Goal: Communication & Community: Answer question/provide support

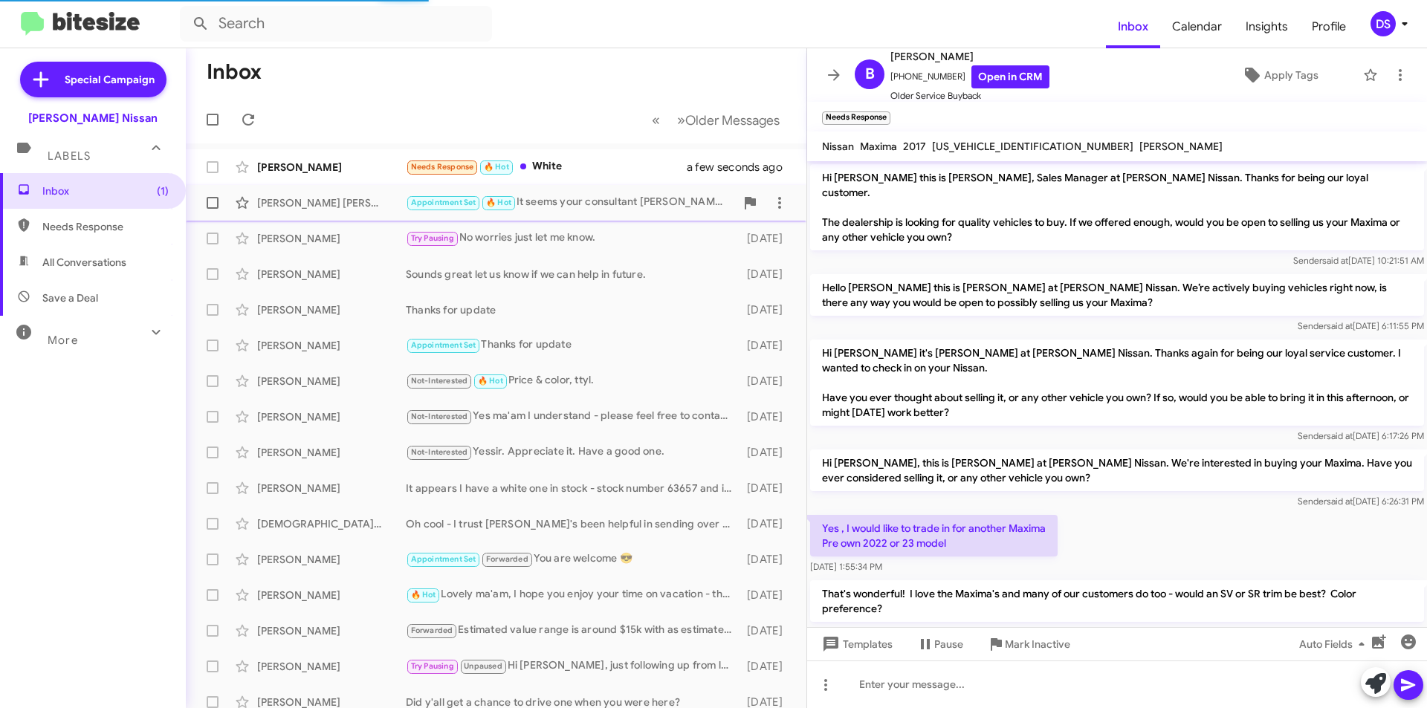
scroll to position [77, 0]
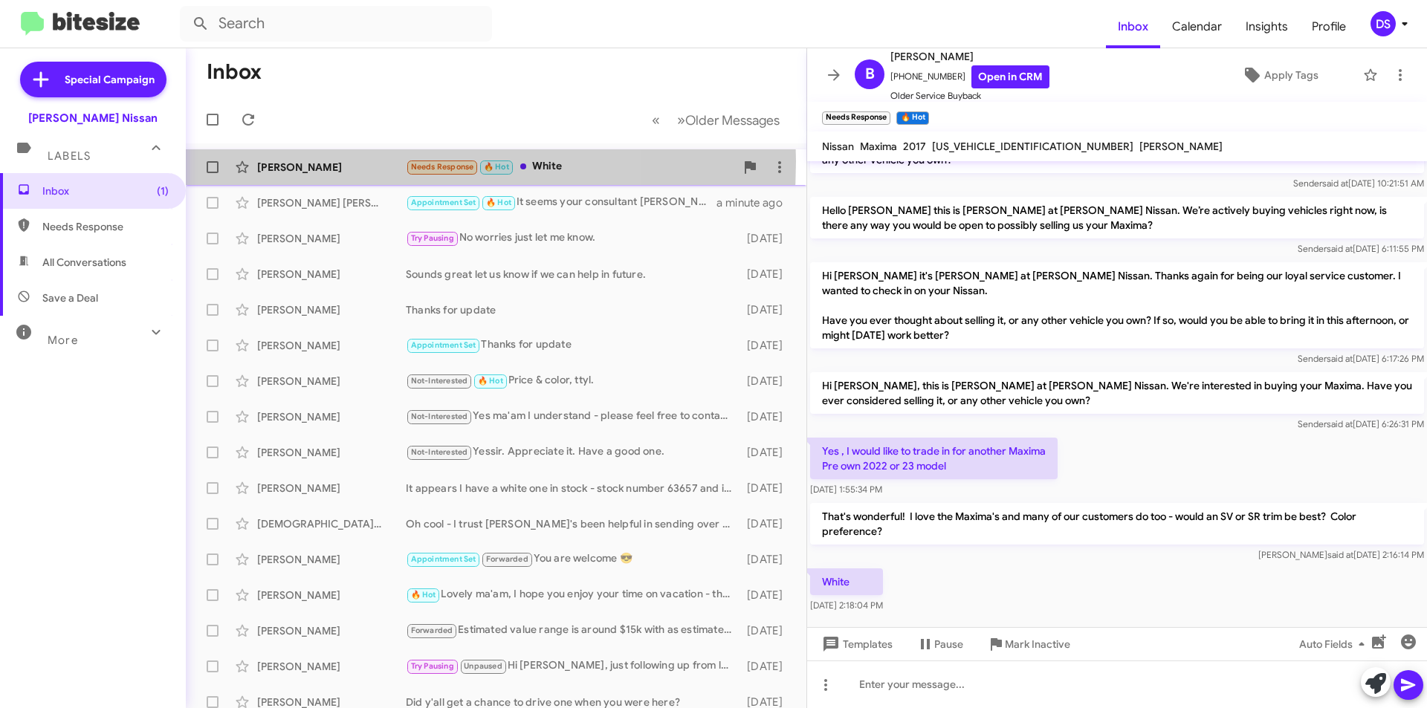
click at [340, 161] on div "Belia Rodriguez" at bounding box center [331, 167] width 149 height 15
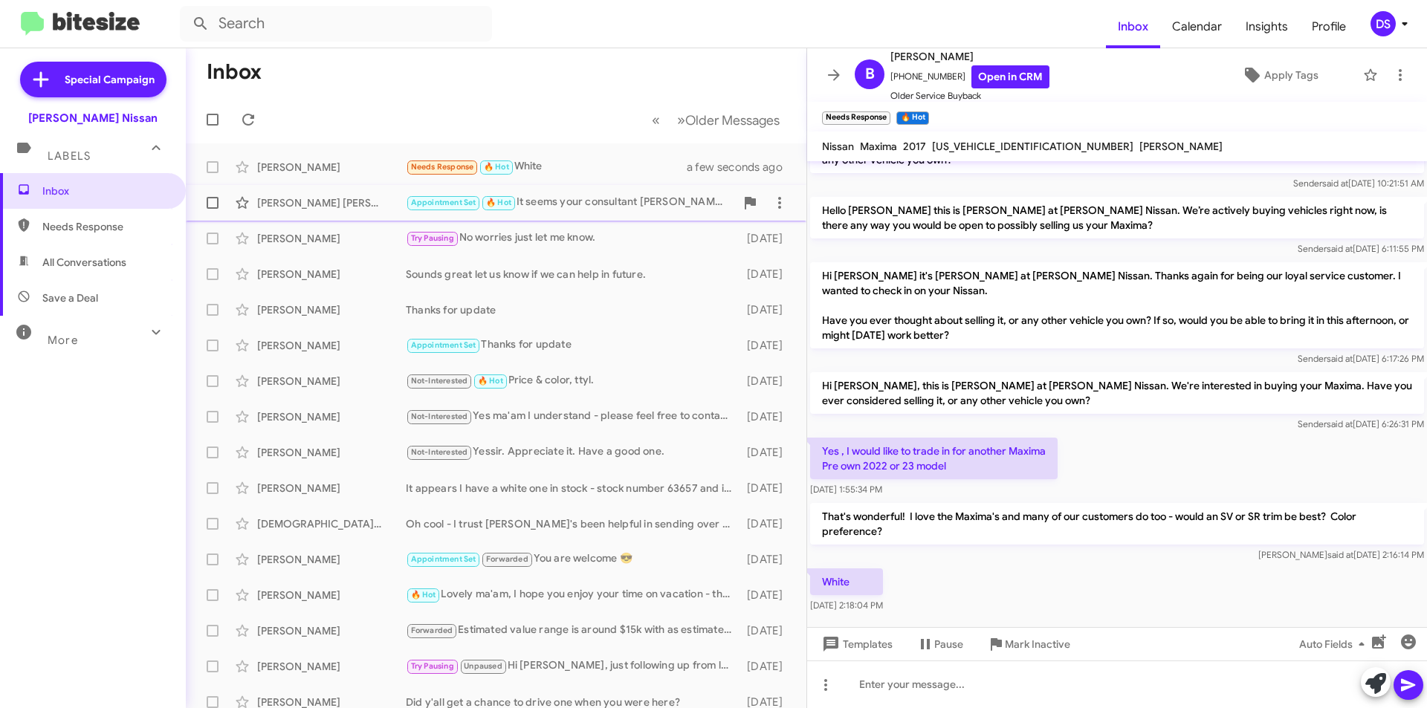
click at [612, 200] on div "Appointment Set 🔥 Hot It seems your consultant Kevin Clemmons has already set i…" at bounding box center [570, 202] width 329 height 17
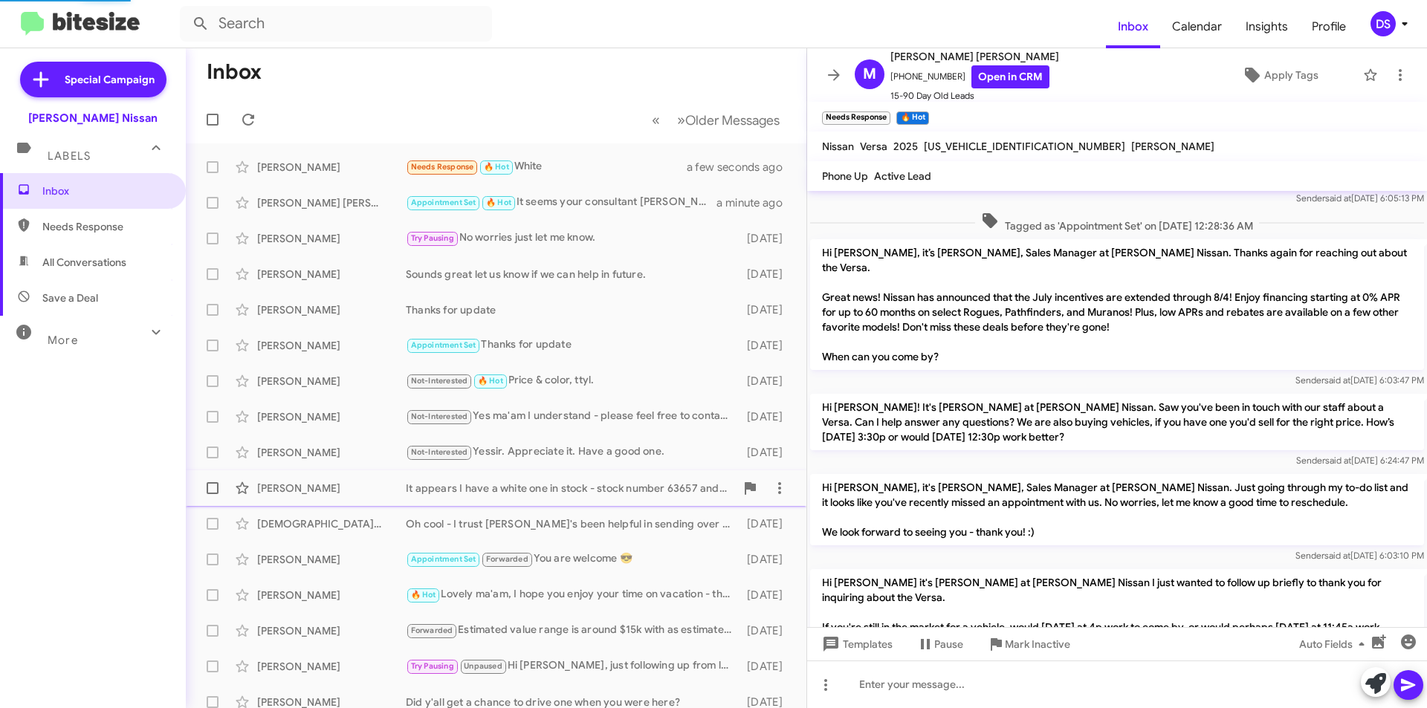
scroll to position [465, 0]
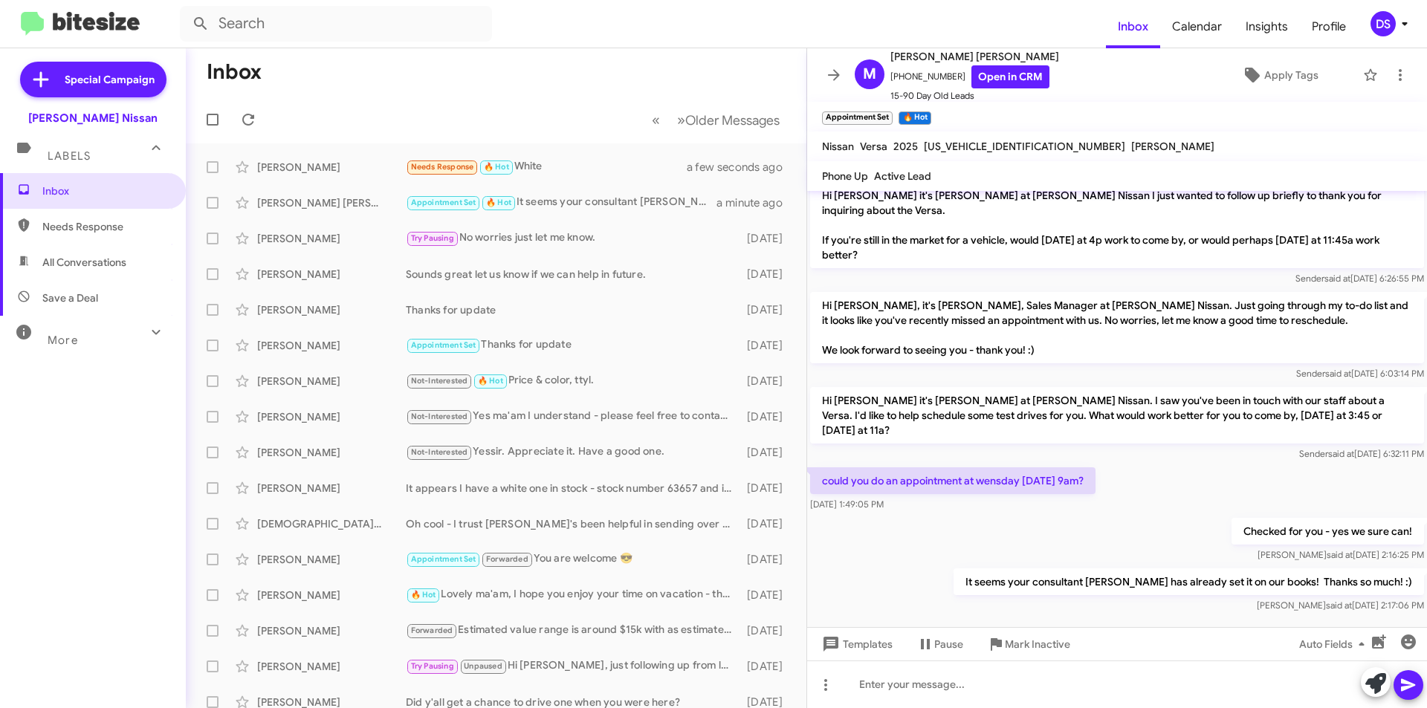
click at [118, 259] on span "All Conversations" at bounding box center [84, 262] width 84 height 15
type input "in:all-conversations"
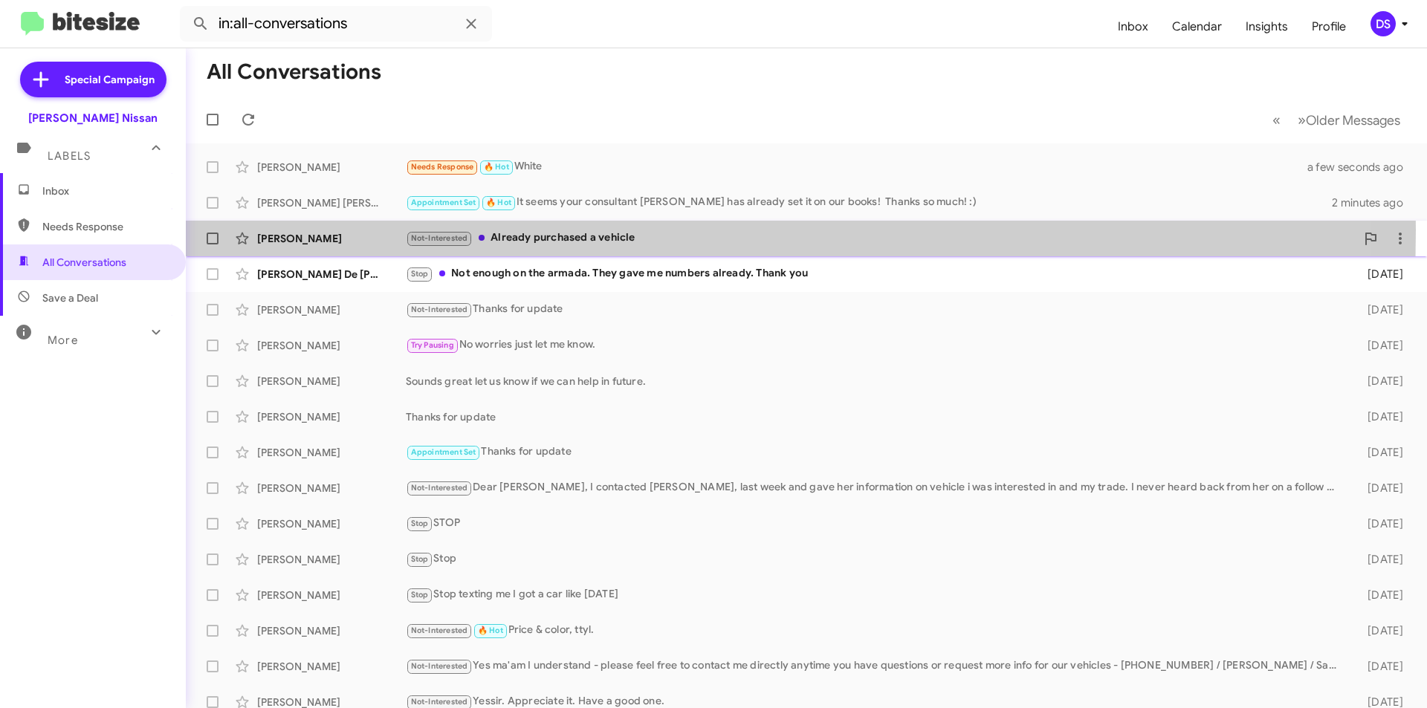
click at [355, 230] on div "Eunice Garcia Not-Interested Already purchased a vehicle 2 days ago" at bounding box center [806, 239] width 1217 height 30
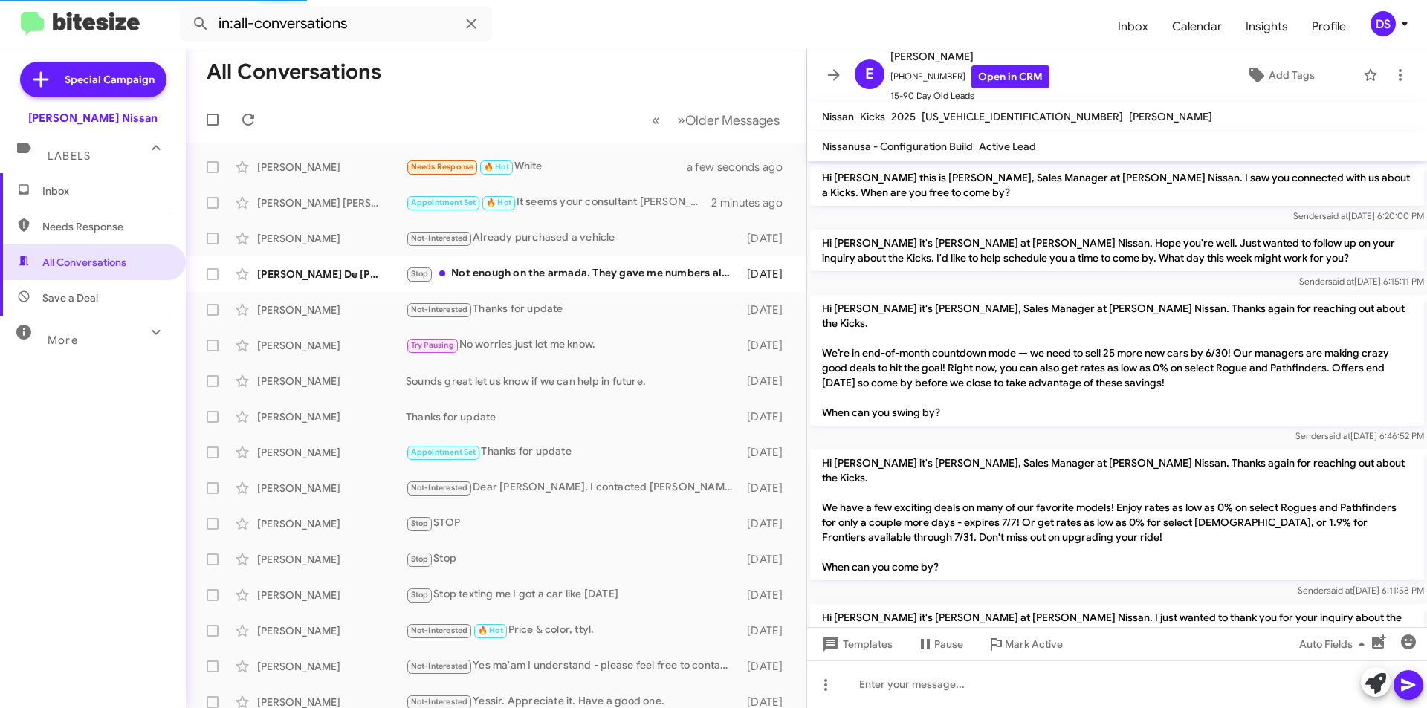
scroll to position [1078, 0]
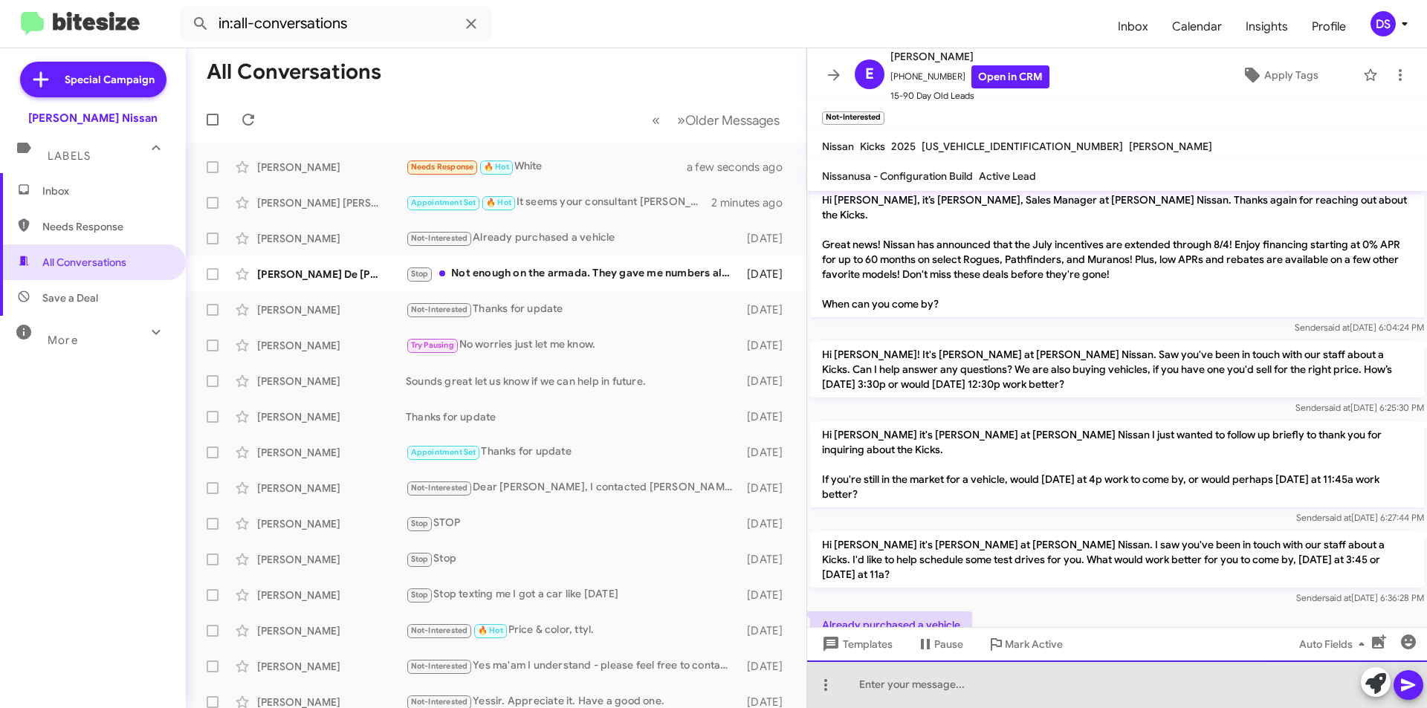
click at [873, 687] on div at bounding box center [1117, 685] width 620 height 48
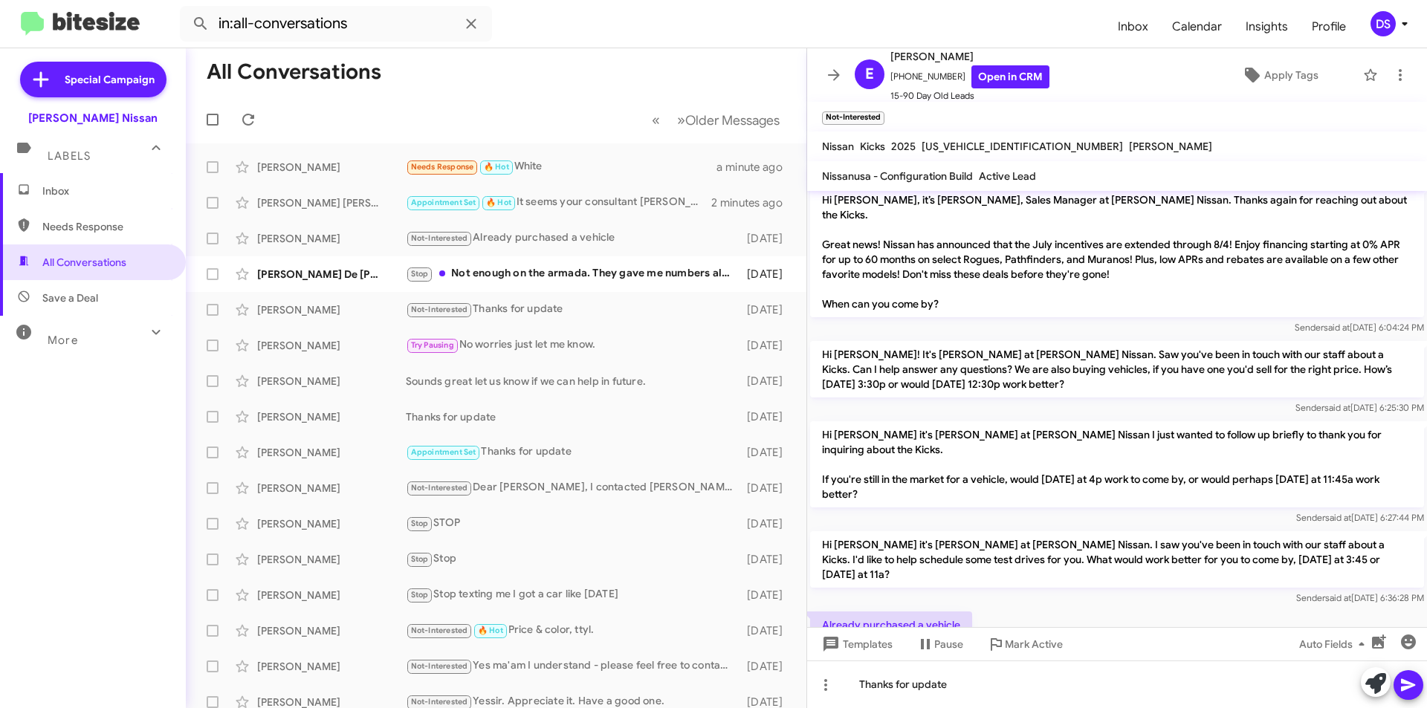
click at [1414, 674] on span at bounding box center [1409, 685] width 18 height 30
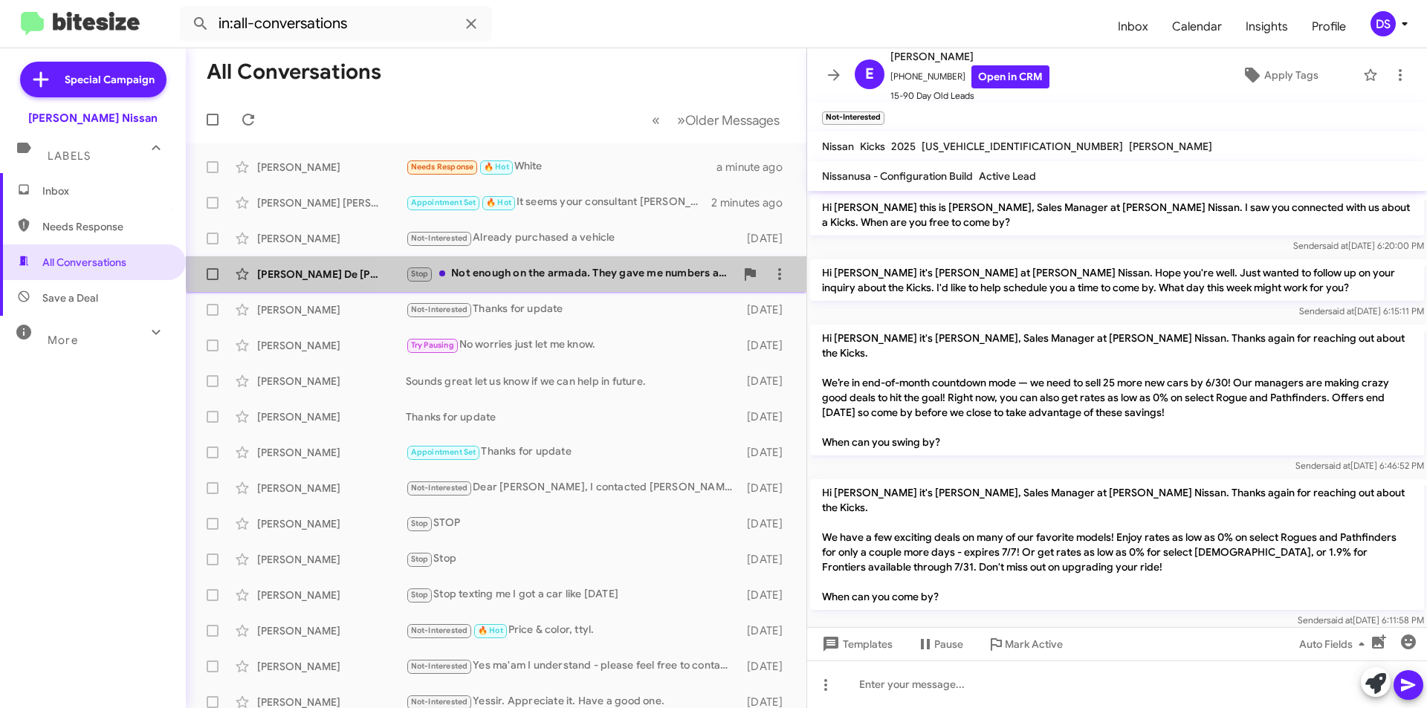
click at [595, 265] on div "Luis De Jesus Stop Not enough on the armada. They gave me numbers already. Than…" at bounding box center [496, 274] width 597 height 30
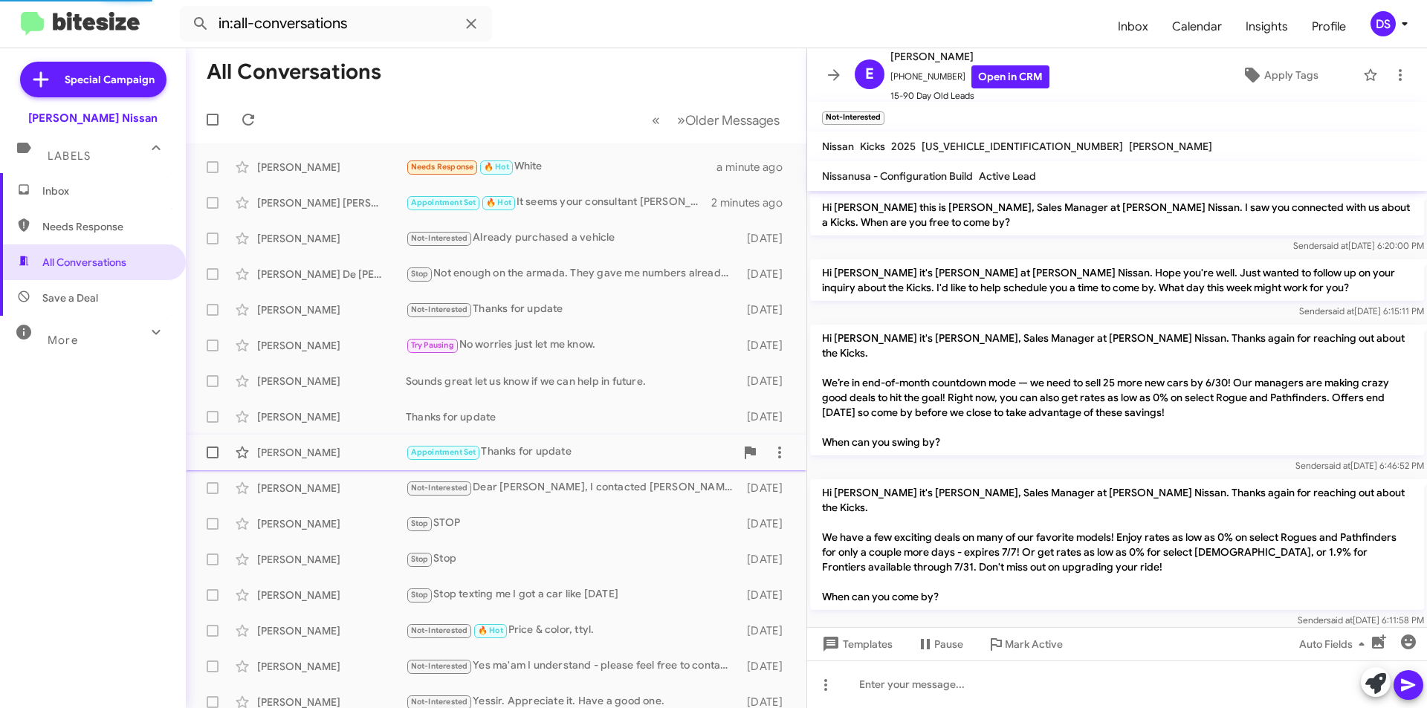
scroll to position [381, 0]
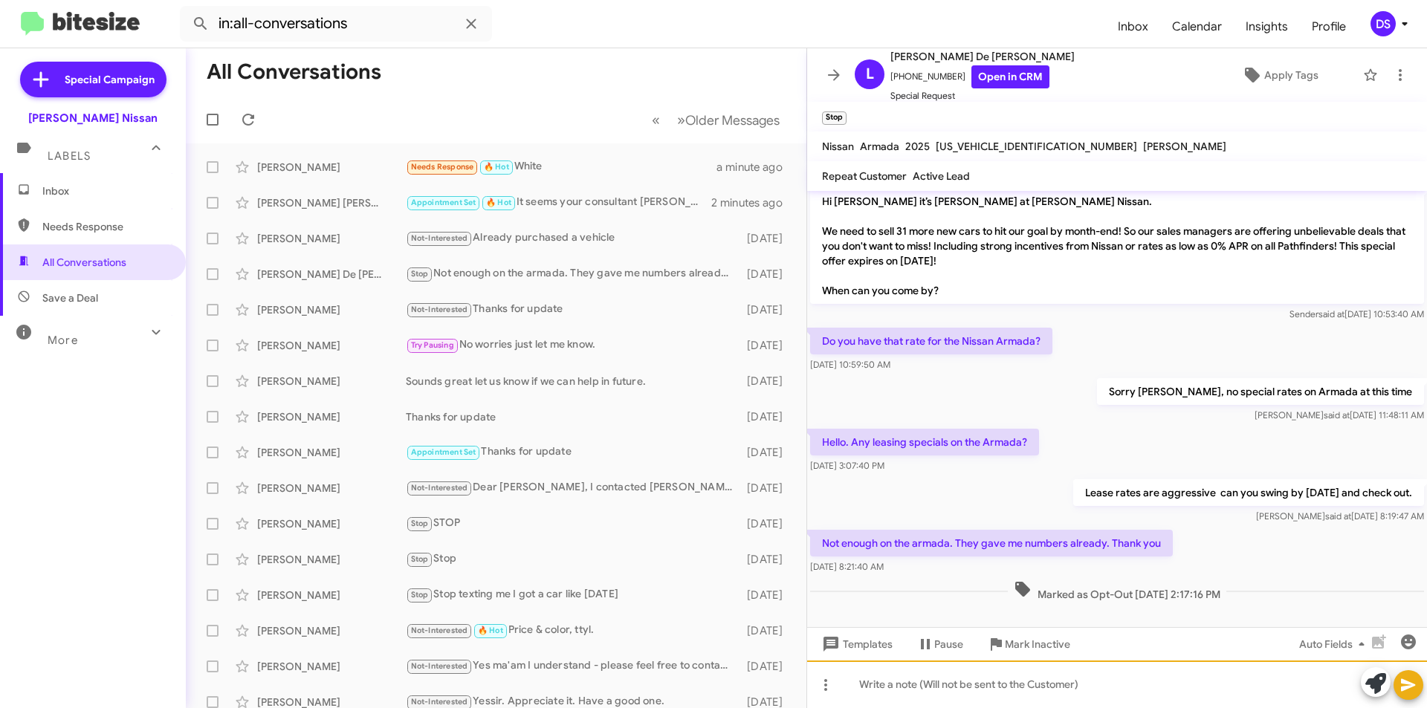
click at [883, 690] on div at bounding box center [1117, 685] width 620 height 48
click at [1411, 678] on icon at bounding box center [1409, 685] width 18 height 18
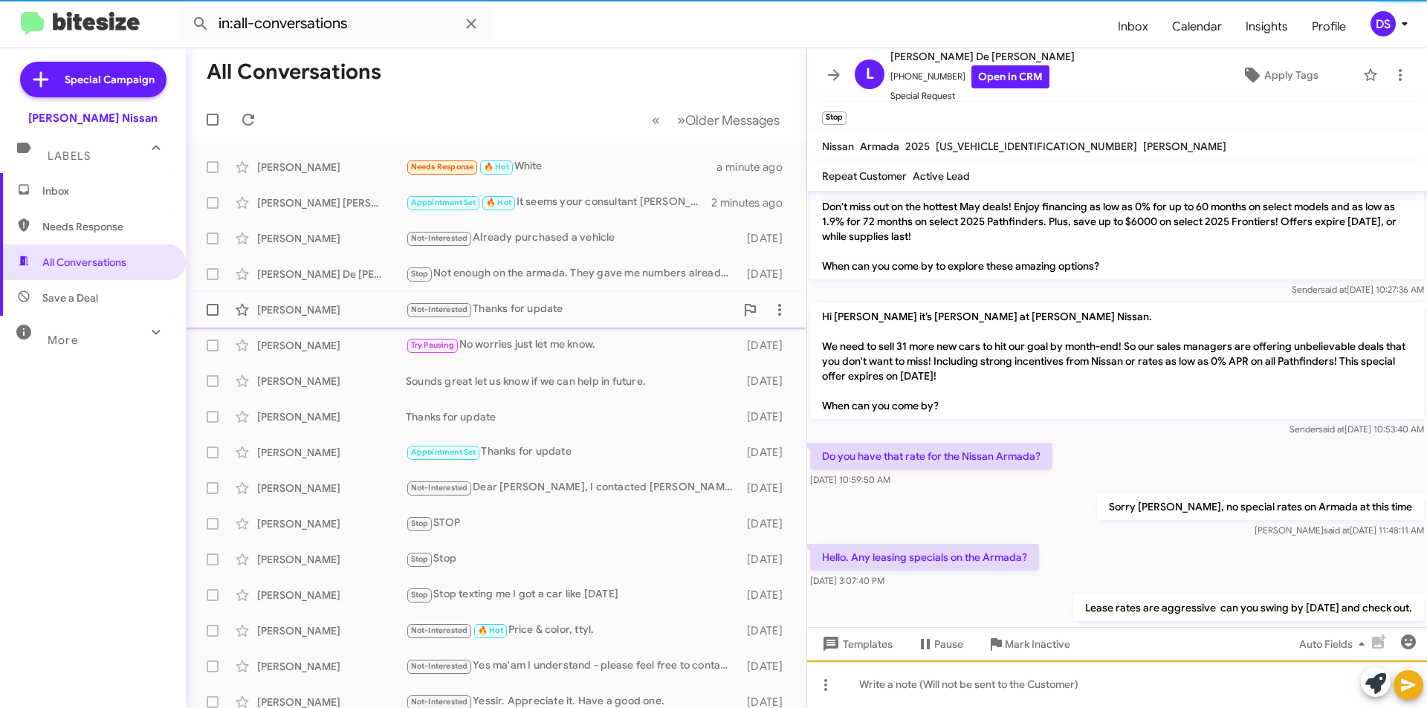
scroll to position [447, 0]
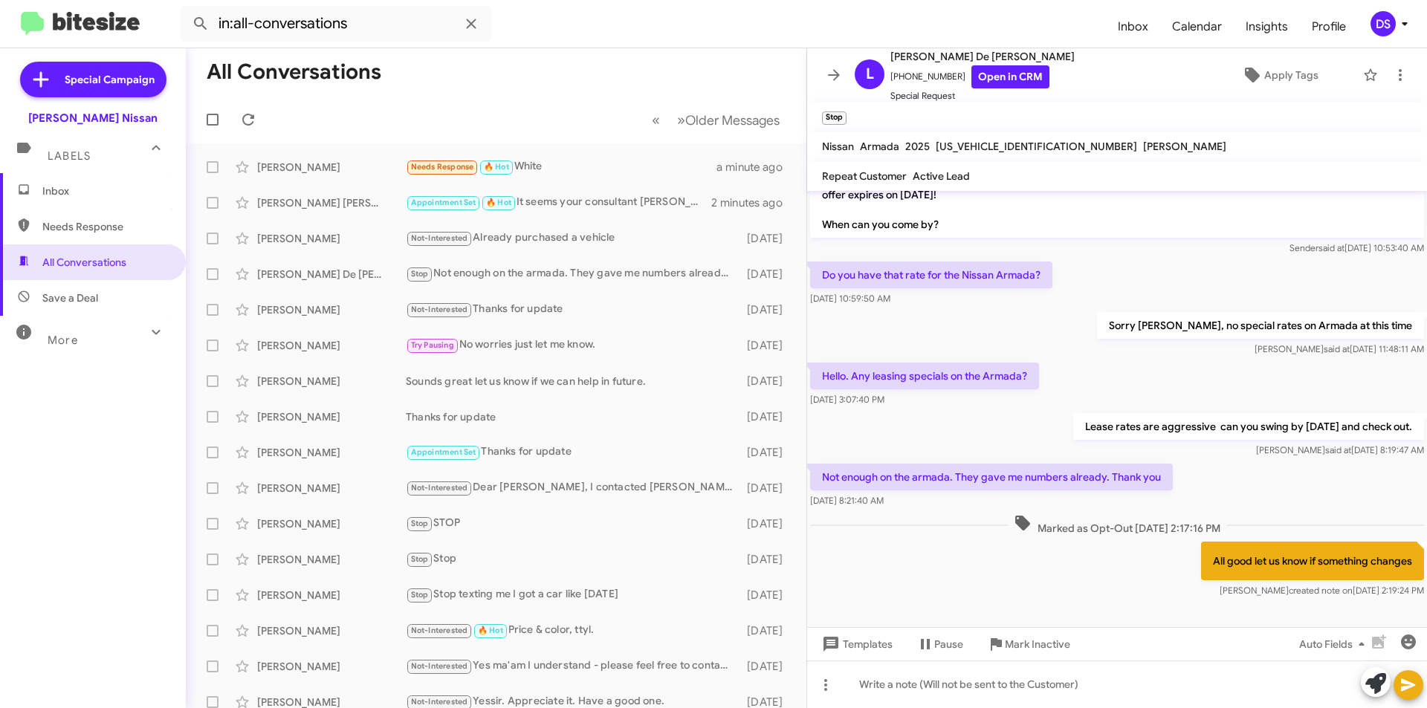
click at [84, 292] on span "Save a Deal" at bounding box center [70, 298] width 56 height 15
type input "in:not-interested"
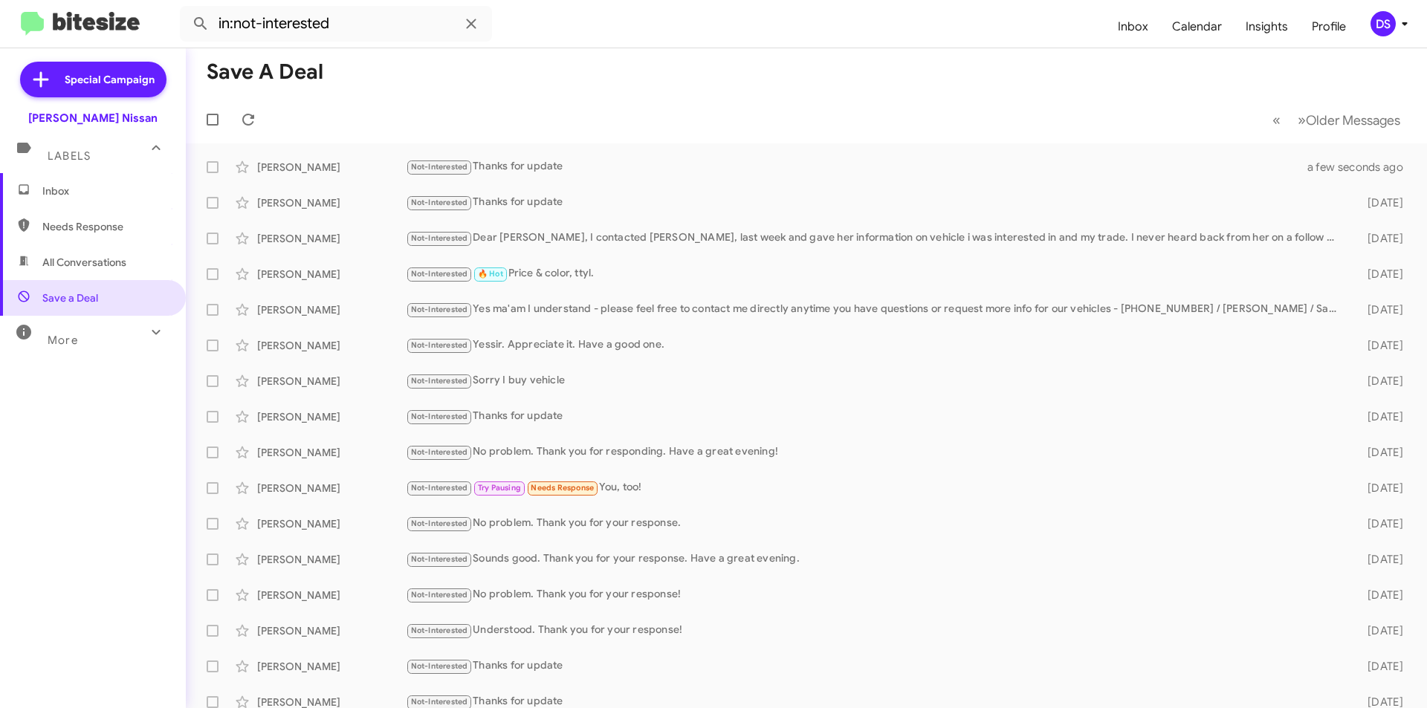
click at [1389, 22] on div "DS" at bounding box center [1383, 23] width 25 height 25
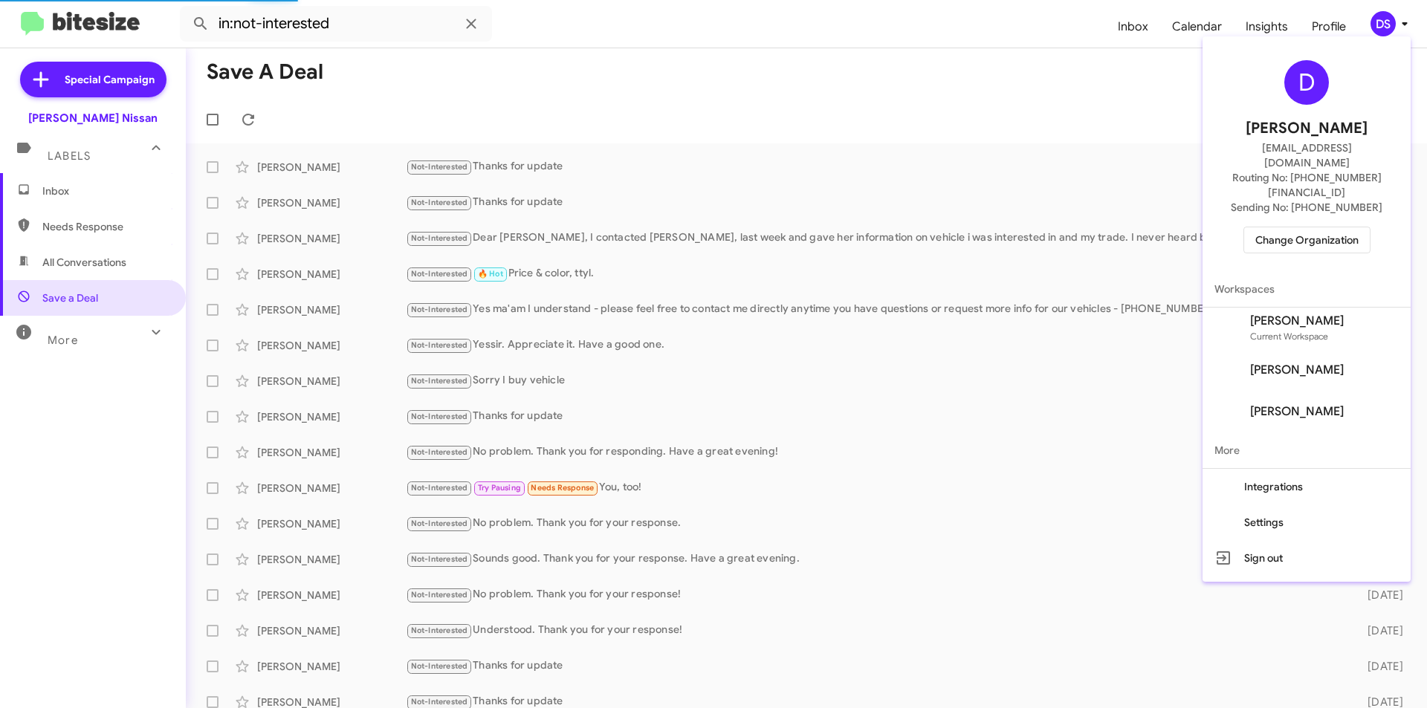
click at [1319, 227] on span "Change Organization" at bounding box center [1306, 239] width 103 height 25
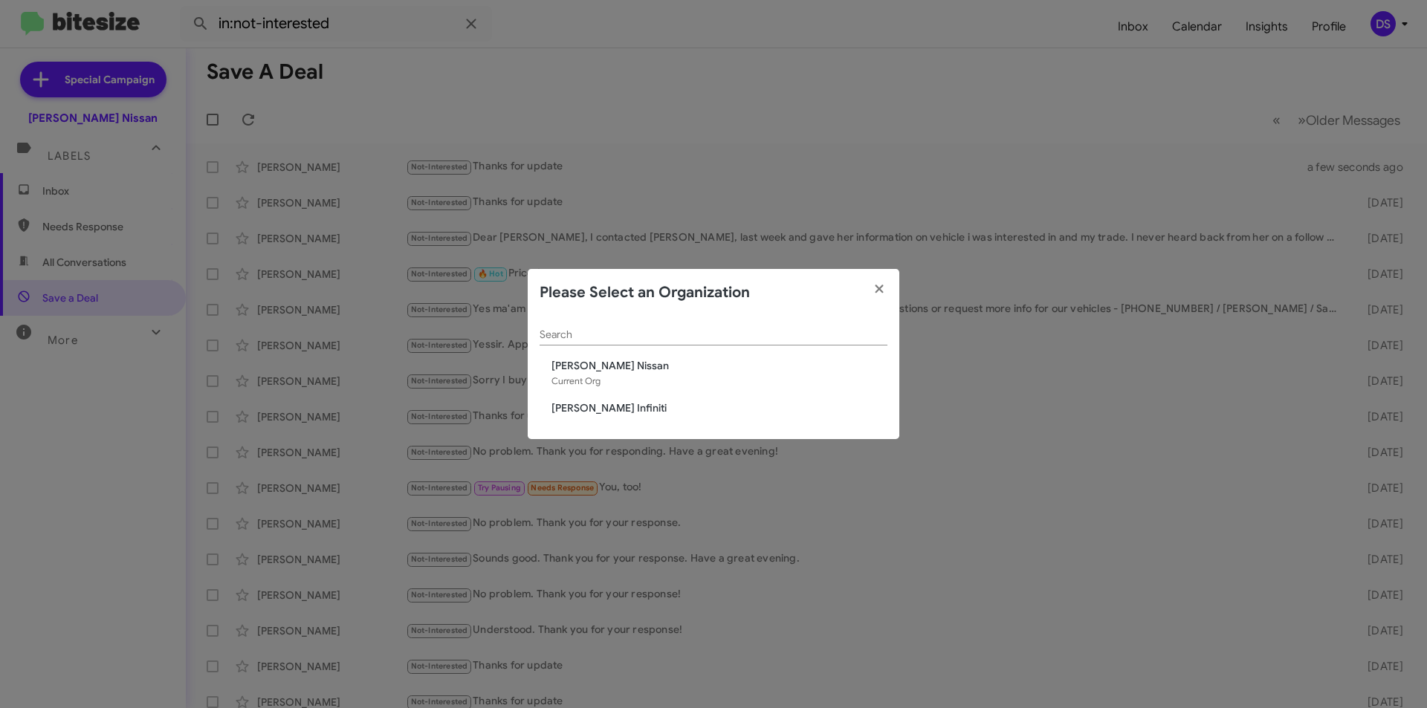
click at [591, 406] on span "[PERSON_NAME] Infiniti" at bounding box center [719, 408] width 336 height 15
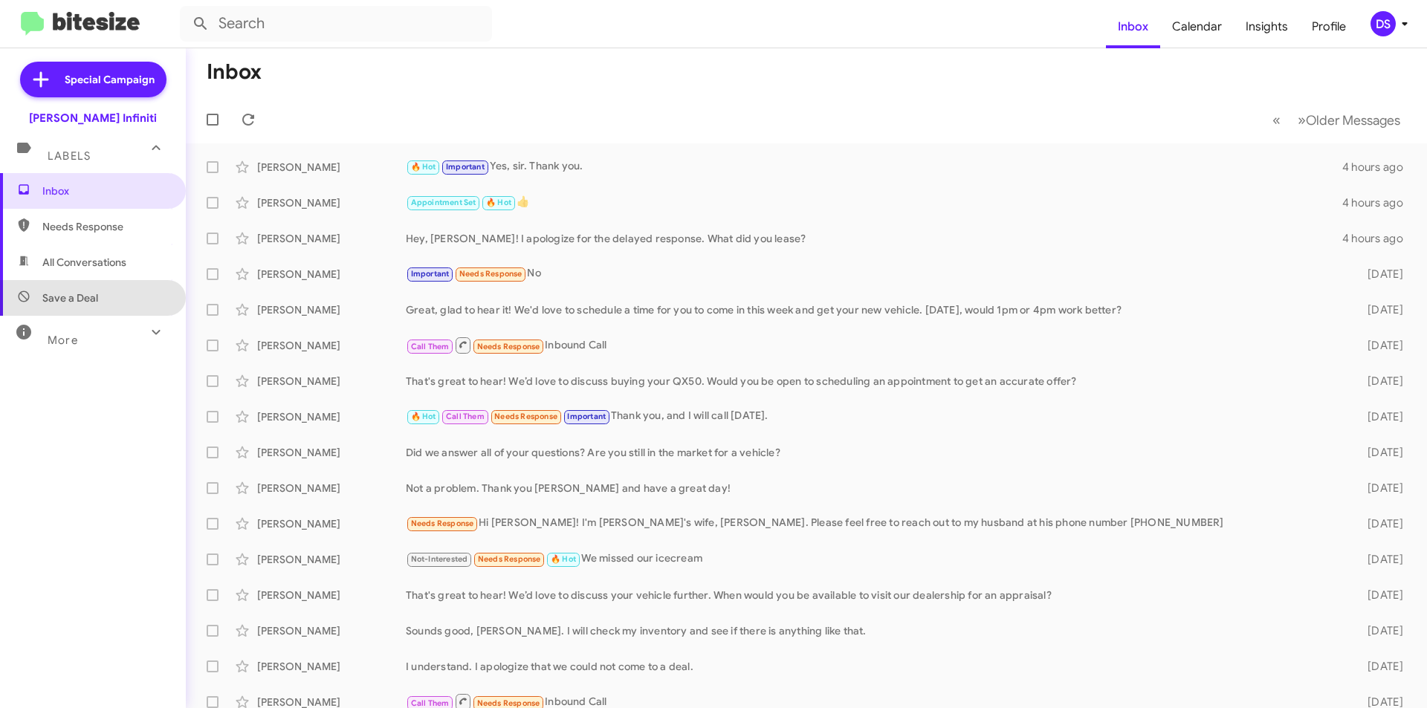
click at [108, 290] on span "Save a Deal" at bounding box center [93, 298] width 186 height 36
type input "in:not-interested"
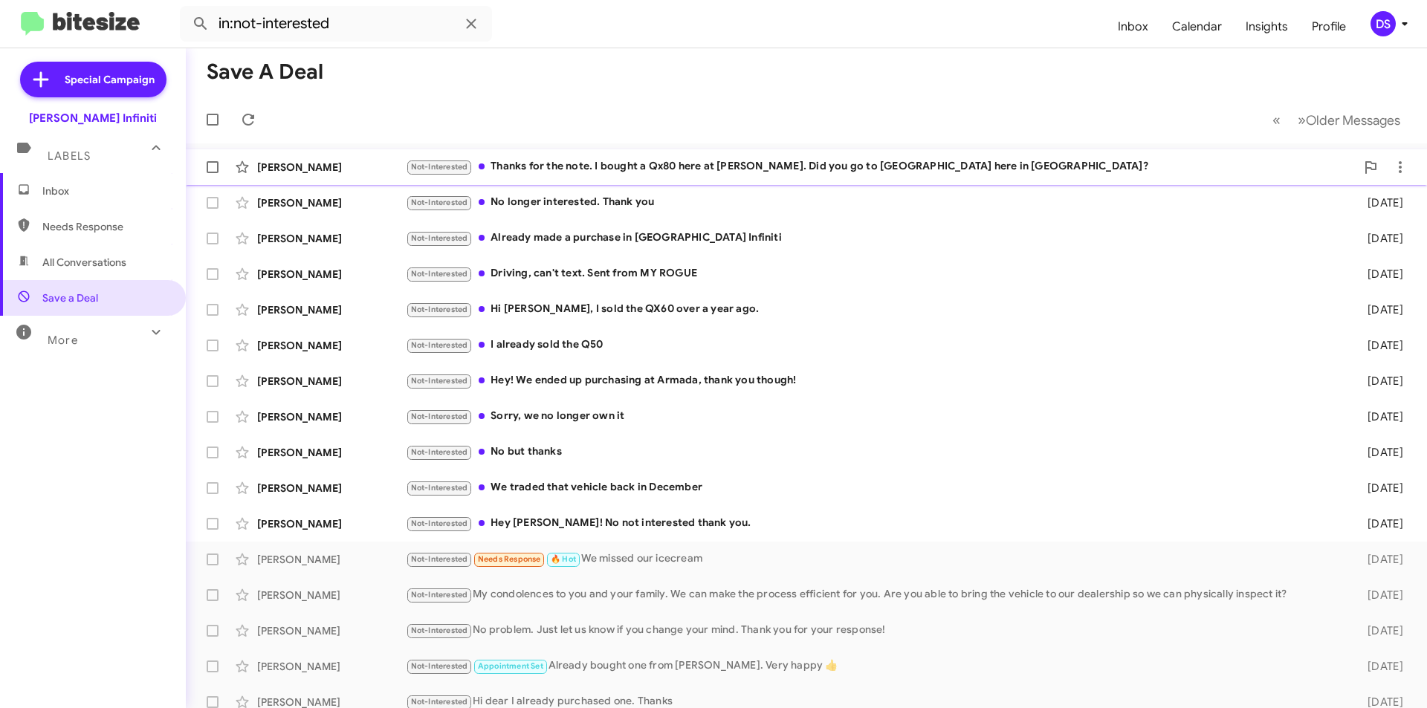
click at [650, 174] on div "Not-Interested Thanks for the note. I bought a Qx80 here at [PERSON_NAME]. Did …" at bounding box center [881, 166] width 950 height 17
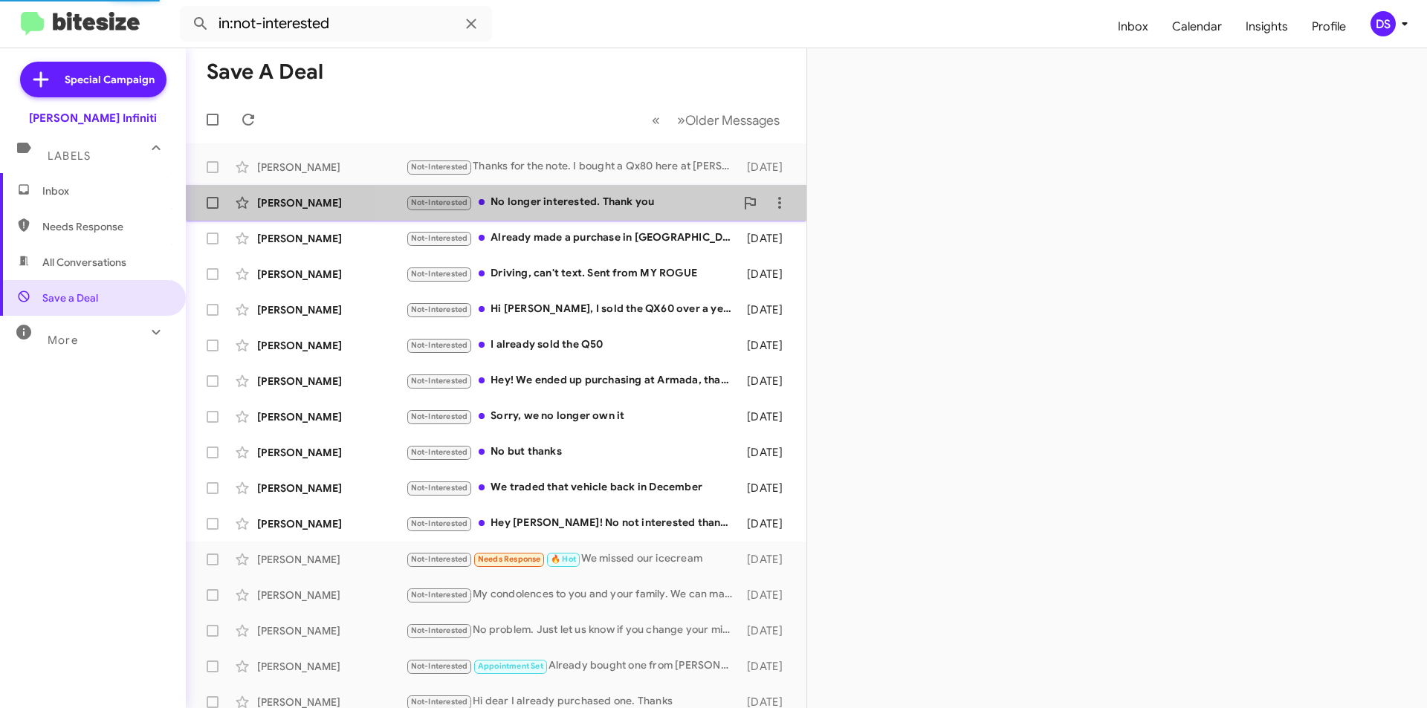
click at [598, 201] on div "Not-Interested No longer interested. Thank you" at bounding box center [570, 202] width 329 height 17
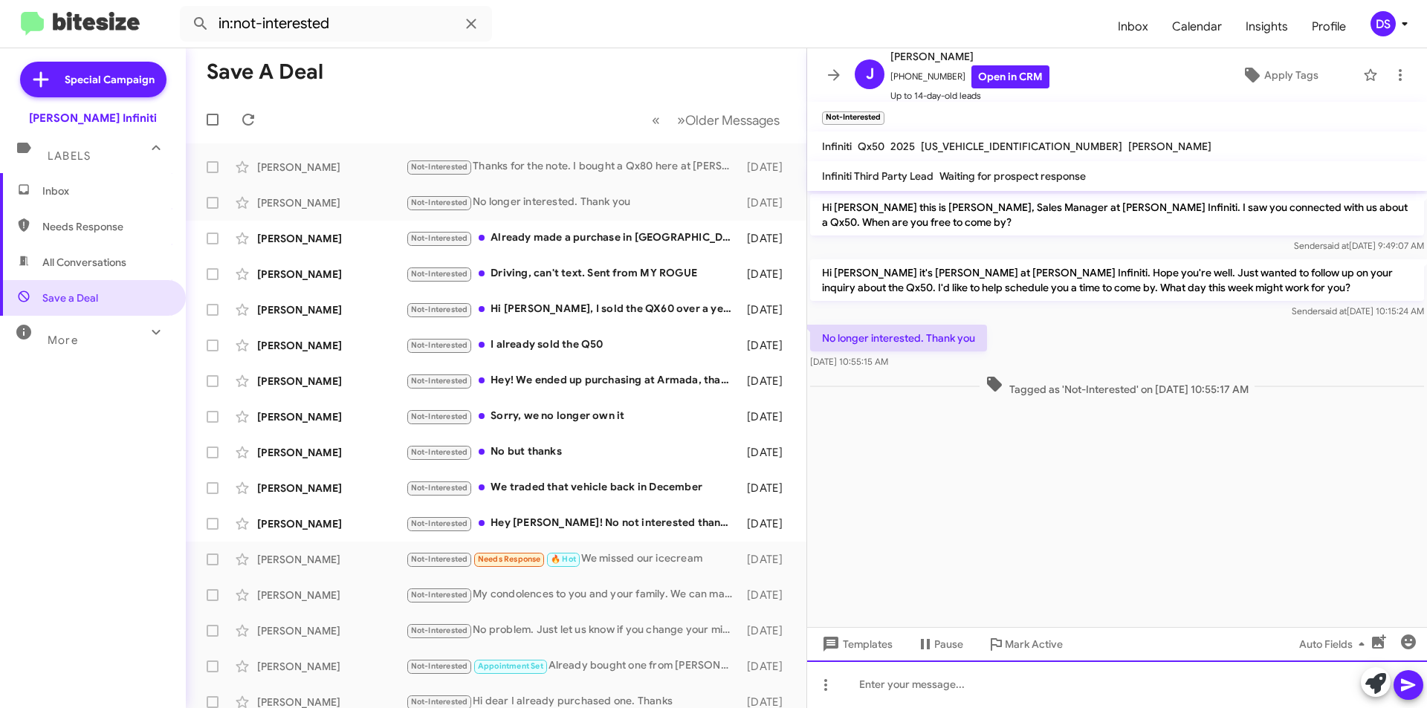
click at [873, 682] on div at bounding box center [1117, 685] width 620 height 48
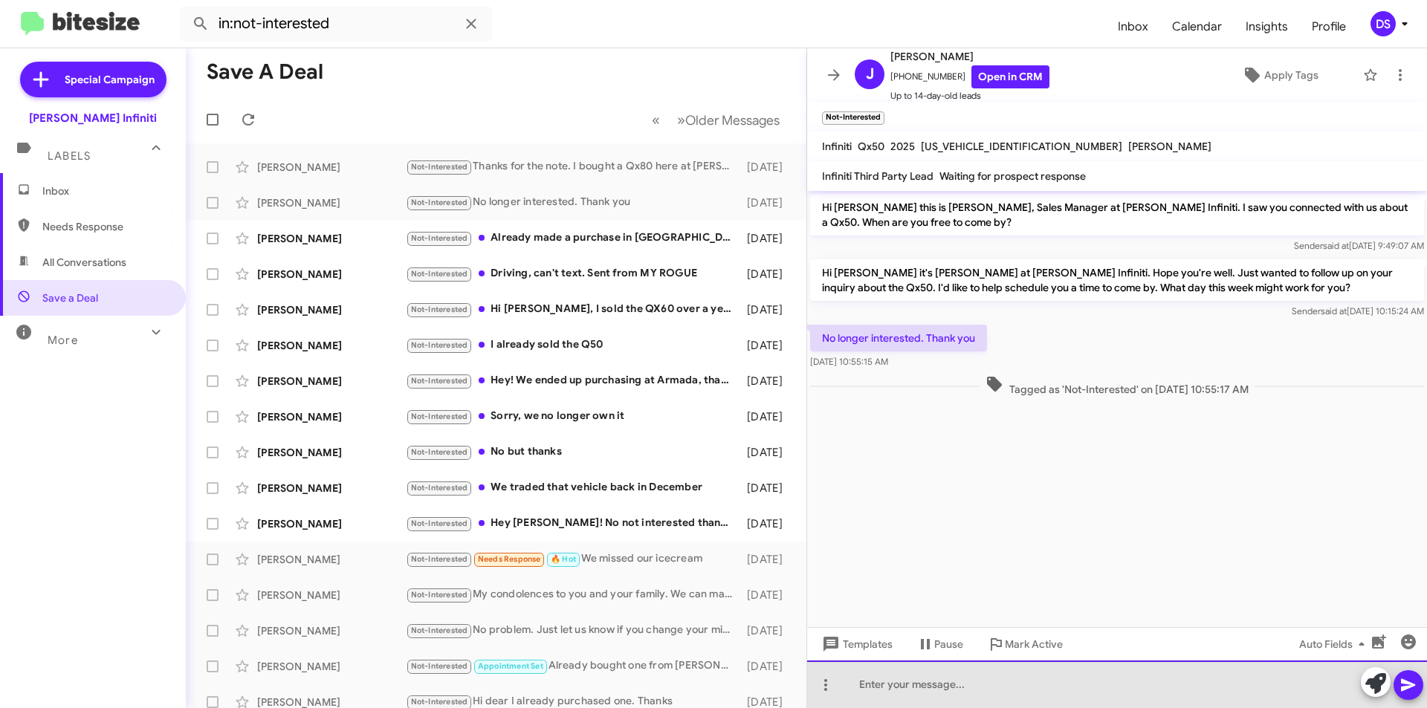
click at [873, 682] on div at bounding box center [1117, 685] width 620 height 48
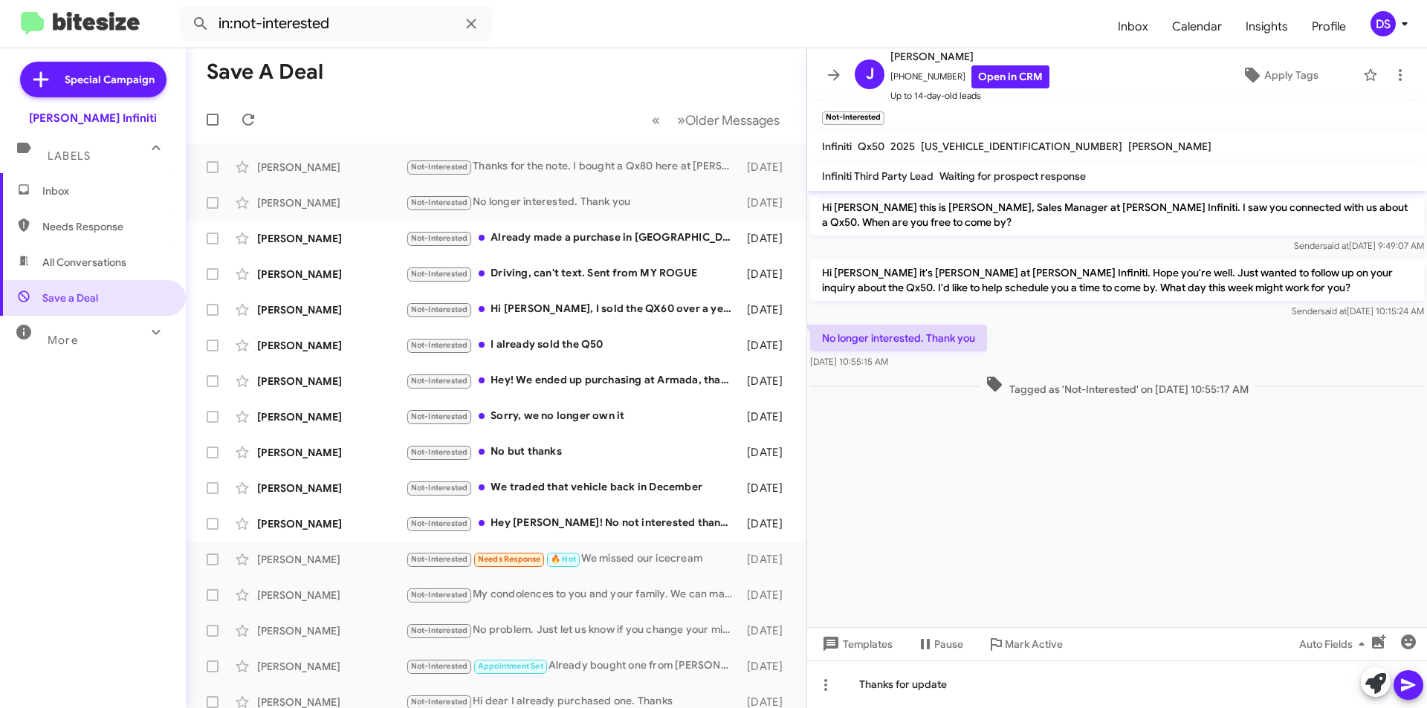
click at [1411, 684] on icon at bounding box center [1408, 685] width 14 height 13
click at [535, 246] on div "Not-Interested Already made a purchase in [GEOGRAPHIC_DATA] Infiniti" at bounding box center [570, 238] width 329 height 17
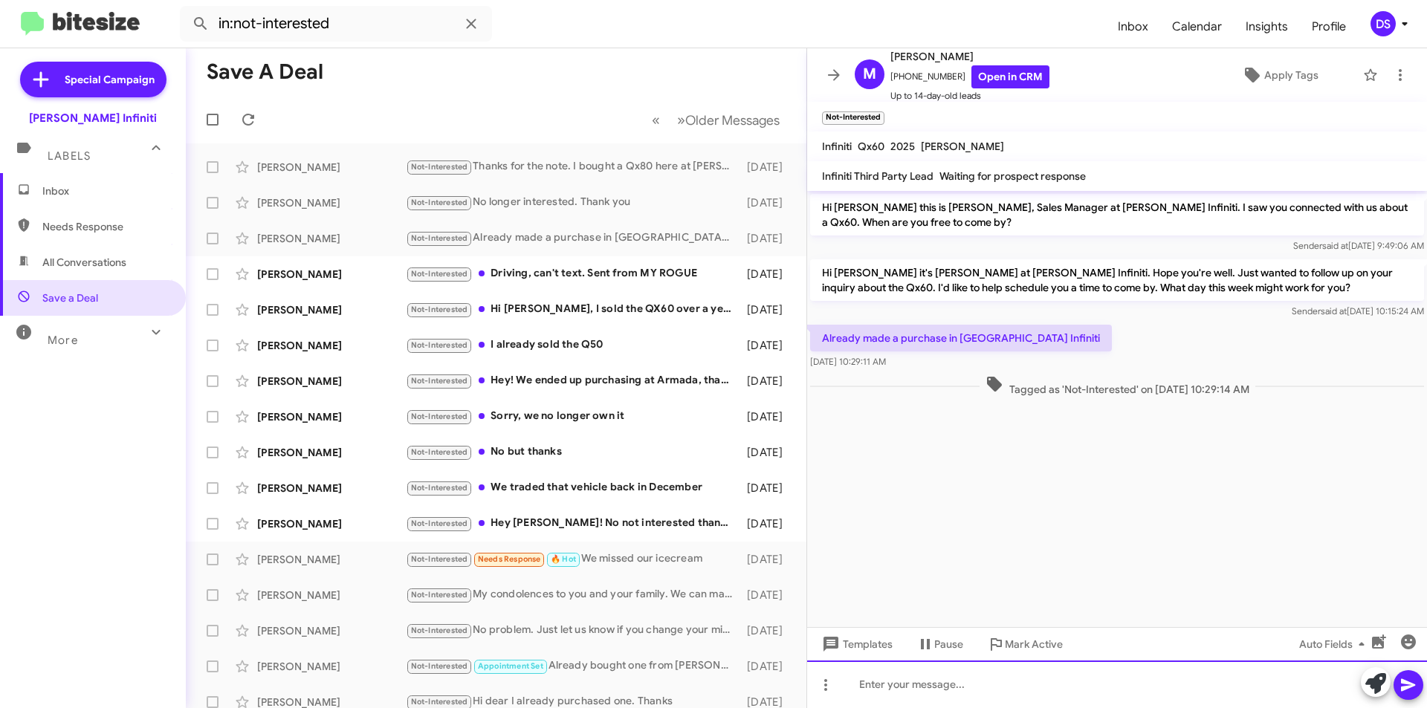
click at [879, 683] on div at bounding box center [1117, 685] width 620 height 48
click at [1399, 682] on button at bounding box center [1409, 685] width 30 height 30
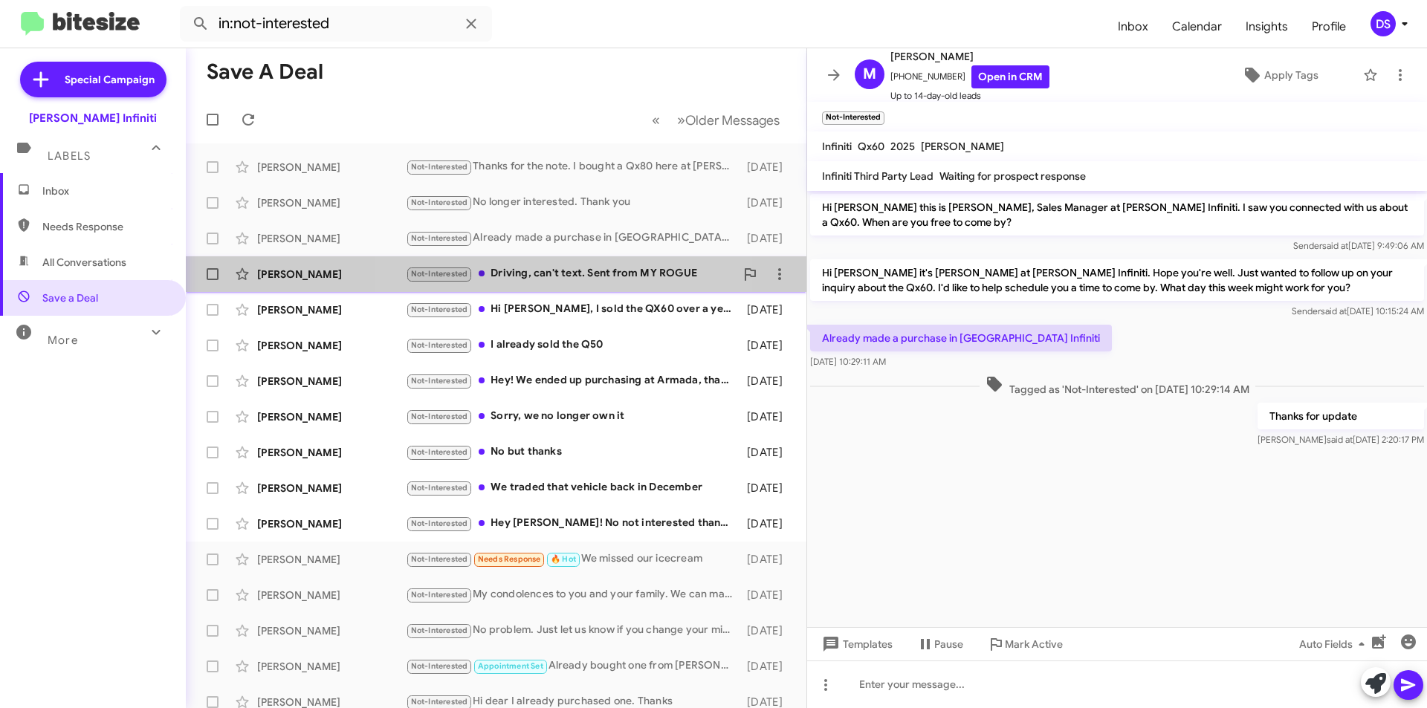
click at [534, 275] on div "Not-Interested Driving, can't text. Sent from MY ROGUE" at bounding box center [570, 273] width 329 height 17
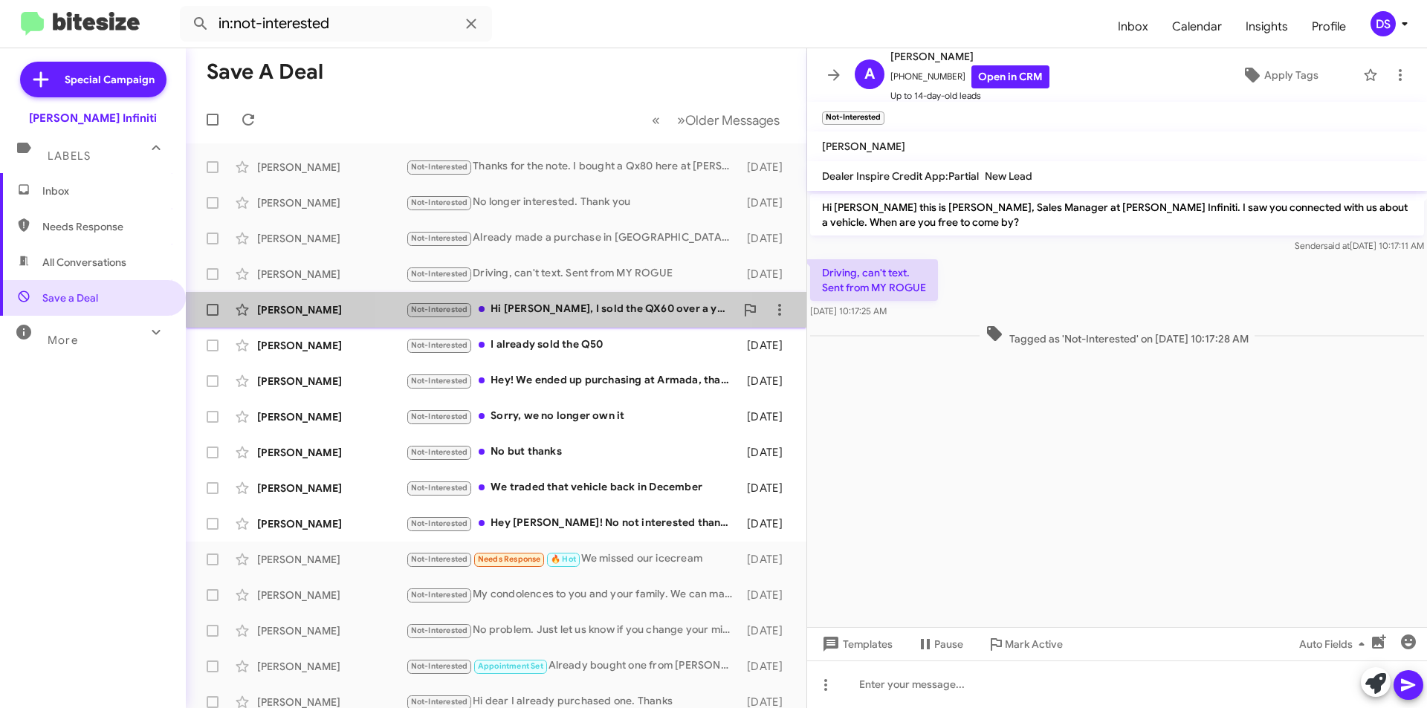
click at [555, 310] on div "Not-Interested Hi [PERSON_NAME], I sold the QX60 over a year ago." at bounding box center [570, 309] width 329 height 17
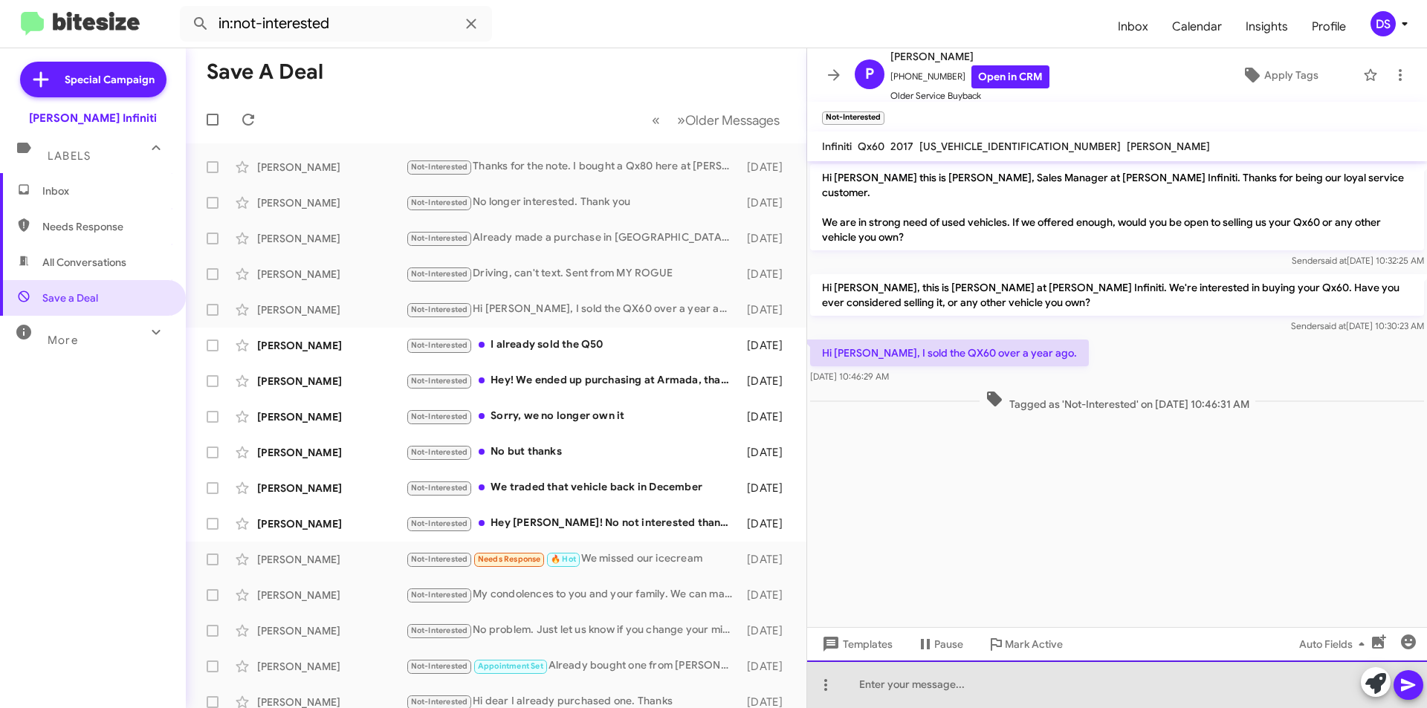
click at [876, 686] on div at bounding box center [1117, 685] width 620 height 48
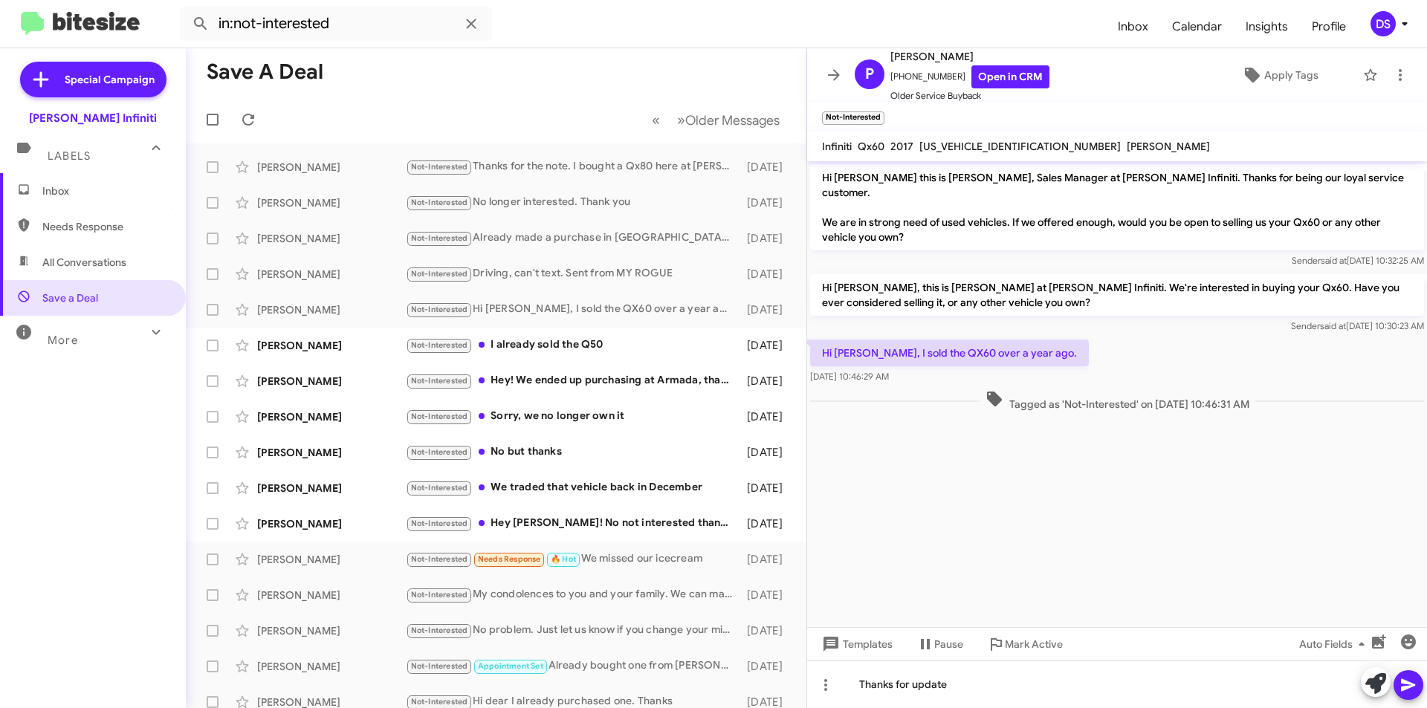
click at [1415, 682] on icon at bounding box center [1409, 685] width 18 height 18
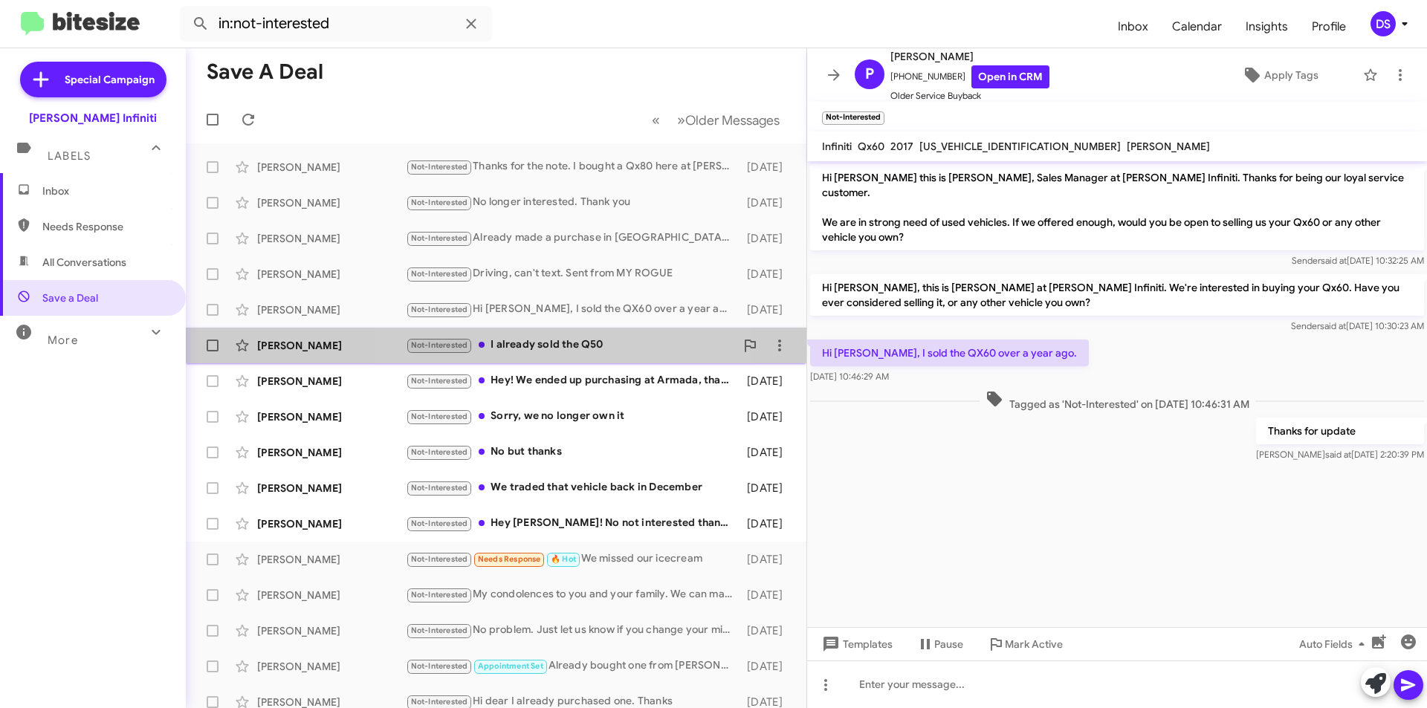
click at [534, 342] on div "Not-Interested I already sold the Q50" at bounding box center [570, 345] width 329 height 17
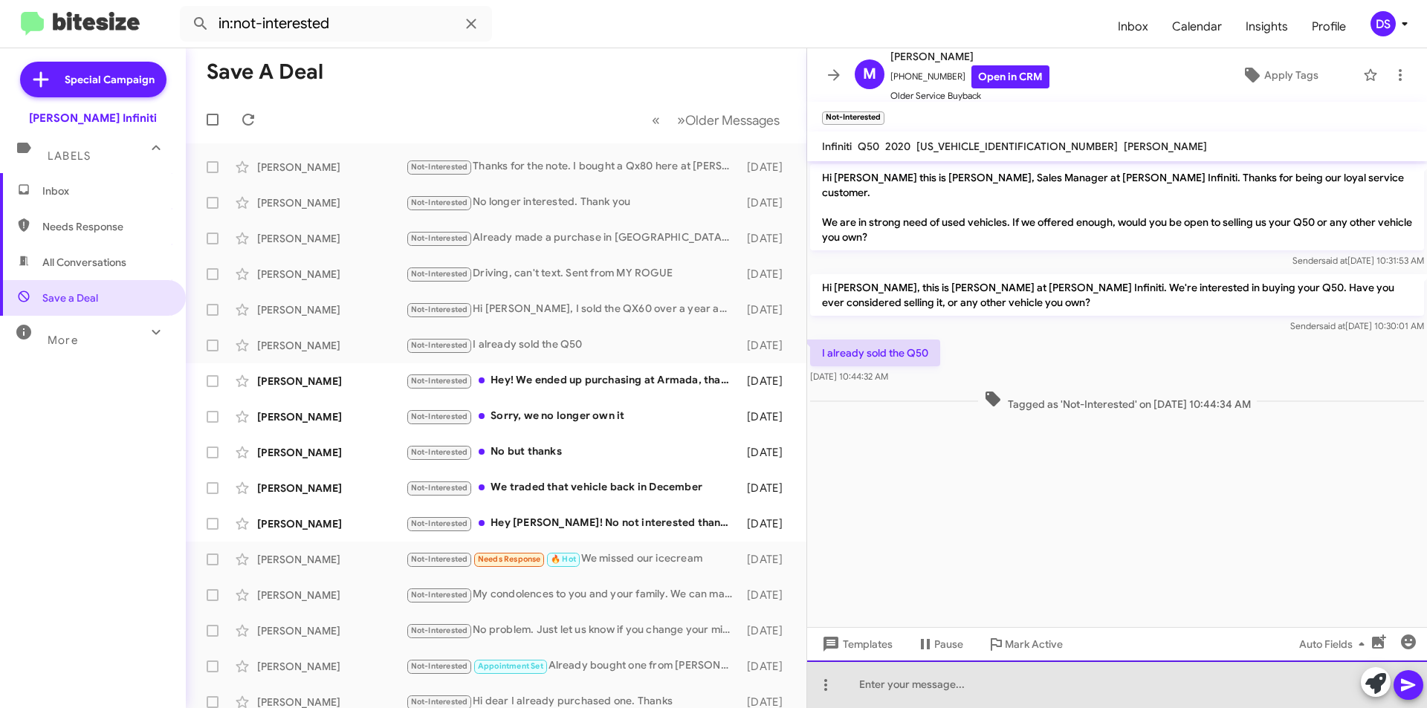
click at [891, 696] on div at bounding box center [1117, 685] width 620 height 48
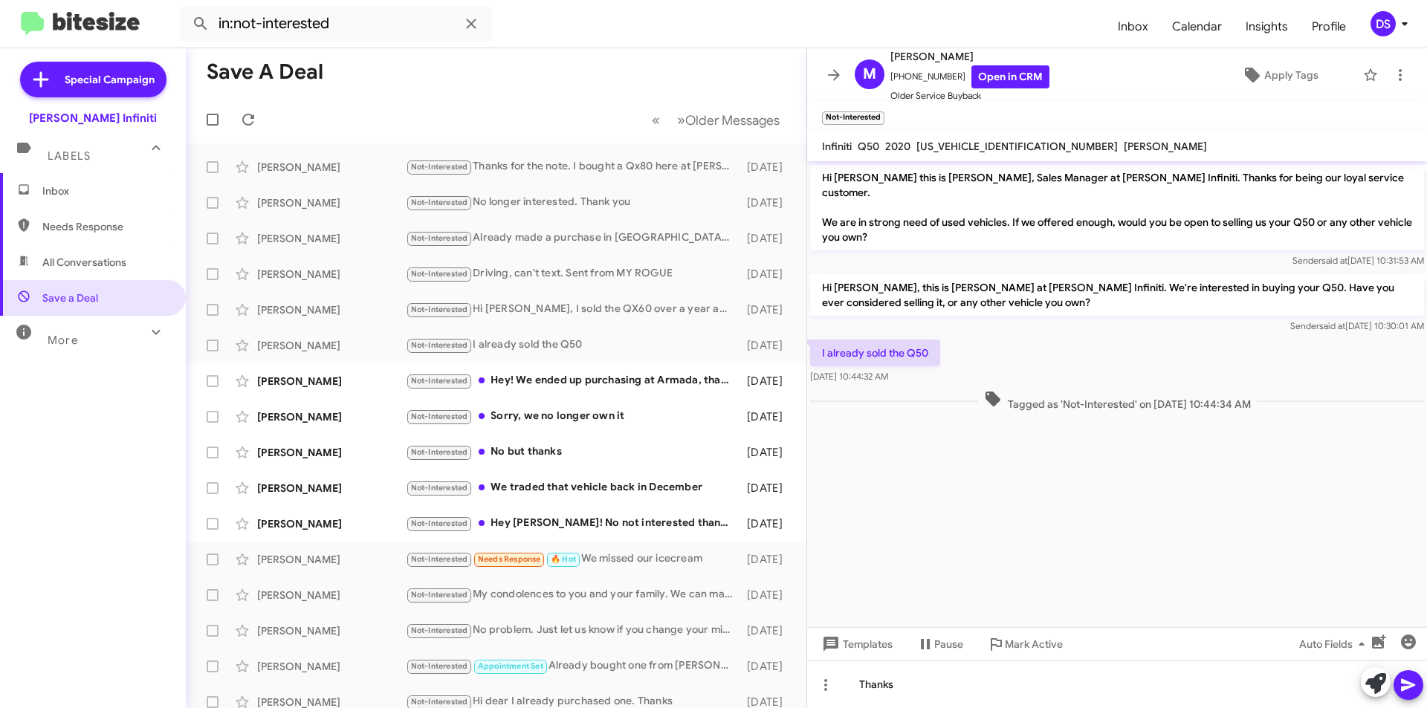
click at [1405, 683] on icon at bounding box center [1408, 685] width 14 height 13
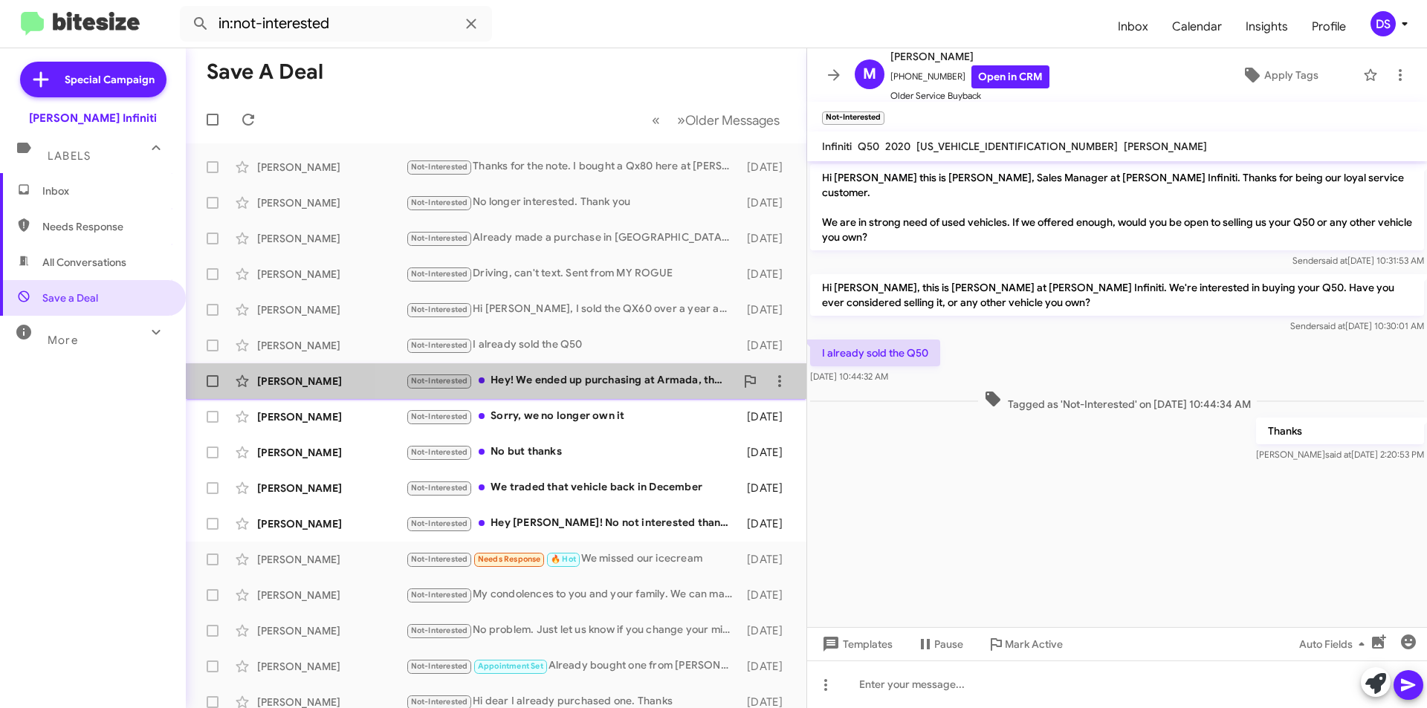
click at [588, 385] on div "Not-Interested Hey! We ended up purchasing at Armada, thank you though!" at bounding box center [570, 380] width 329 height 17
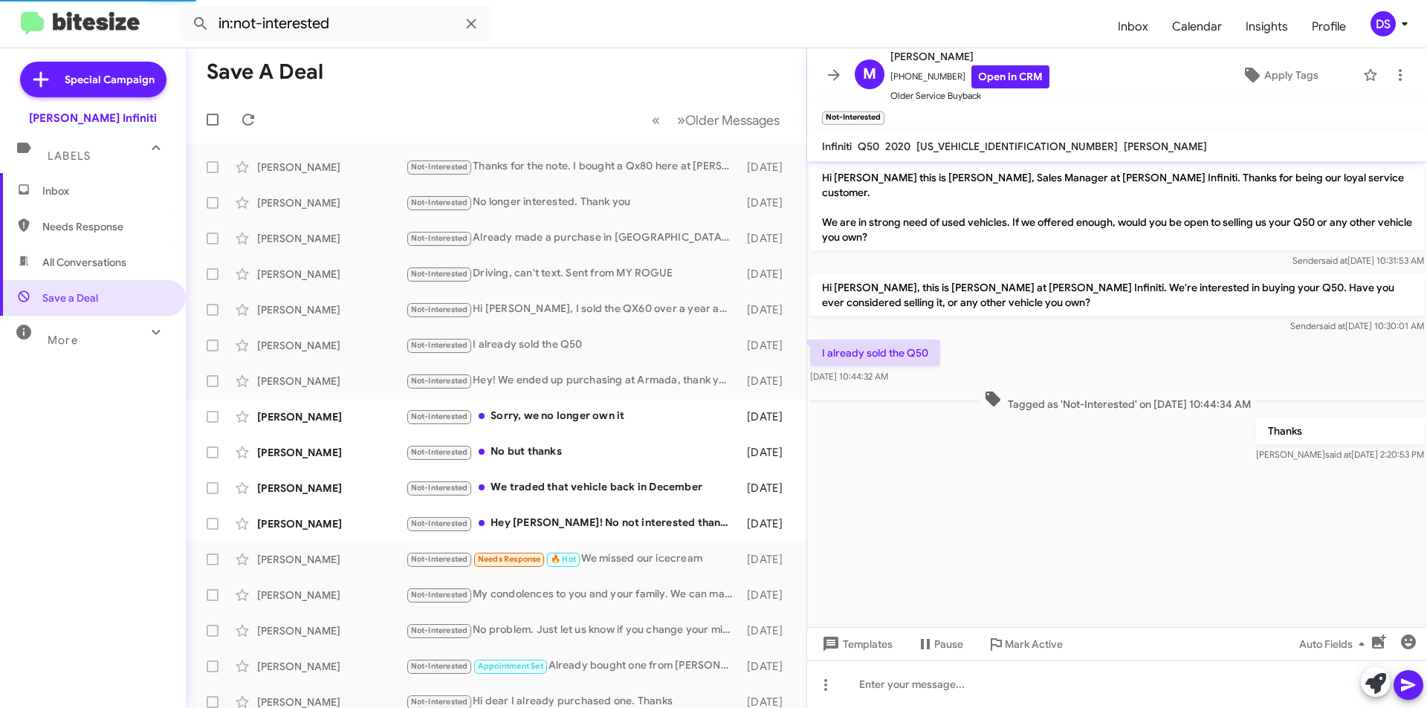
scroll to position [499, 0]
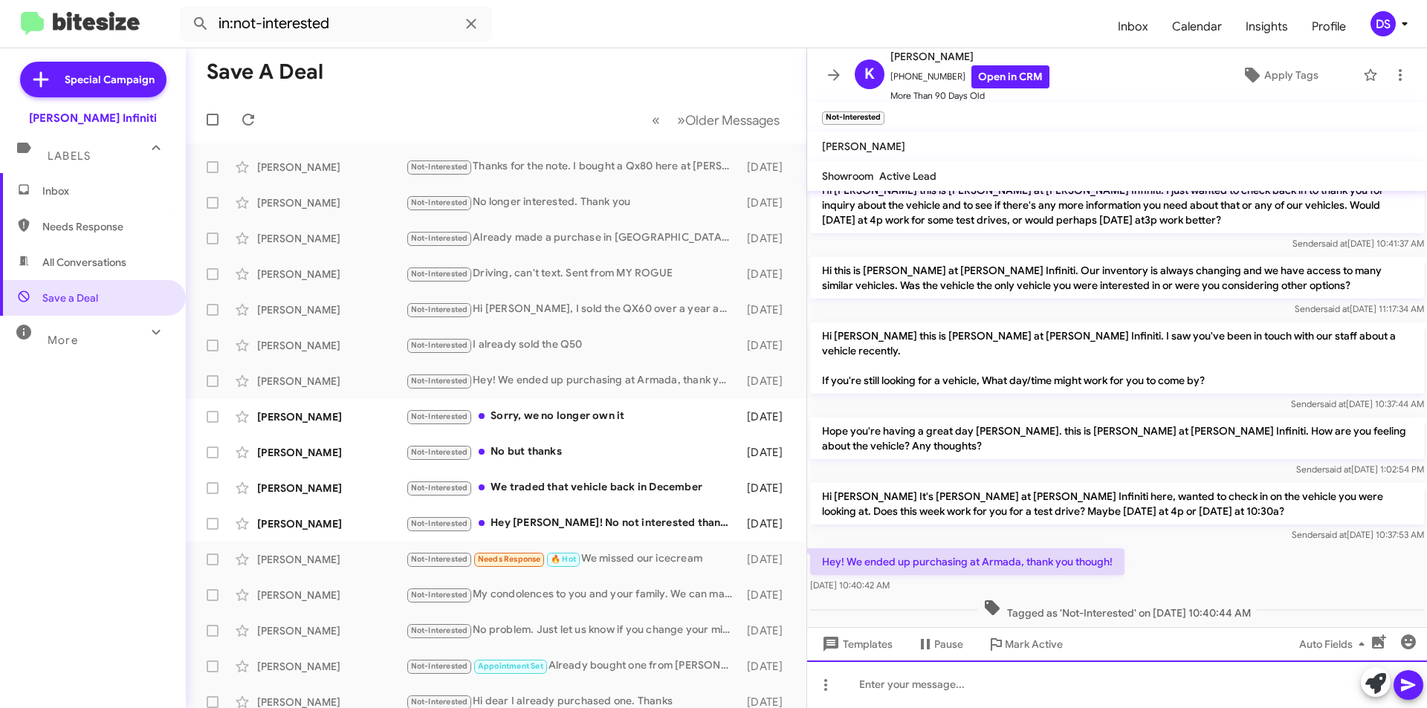
click at [892, 683] on div at bounding box center [1117, 685] width 620 height 48
click at [1414, 698] on span at bounding box center [1409, 685] width 18 height 30
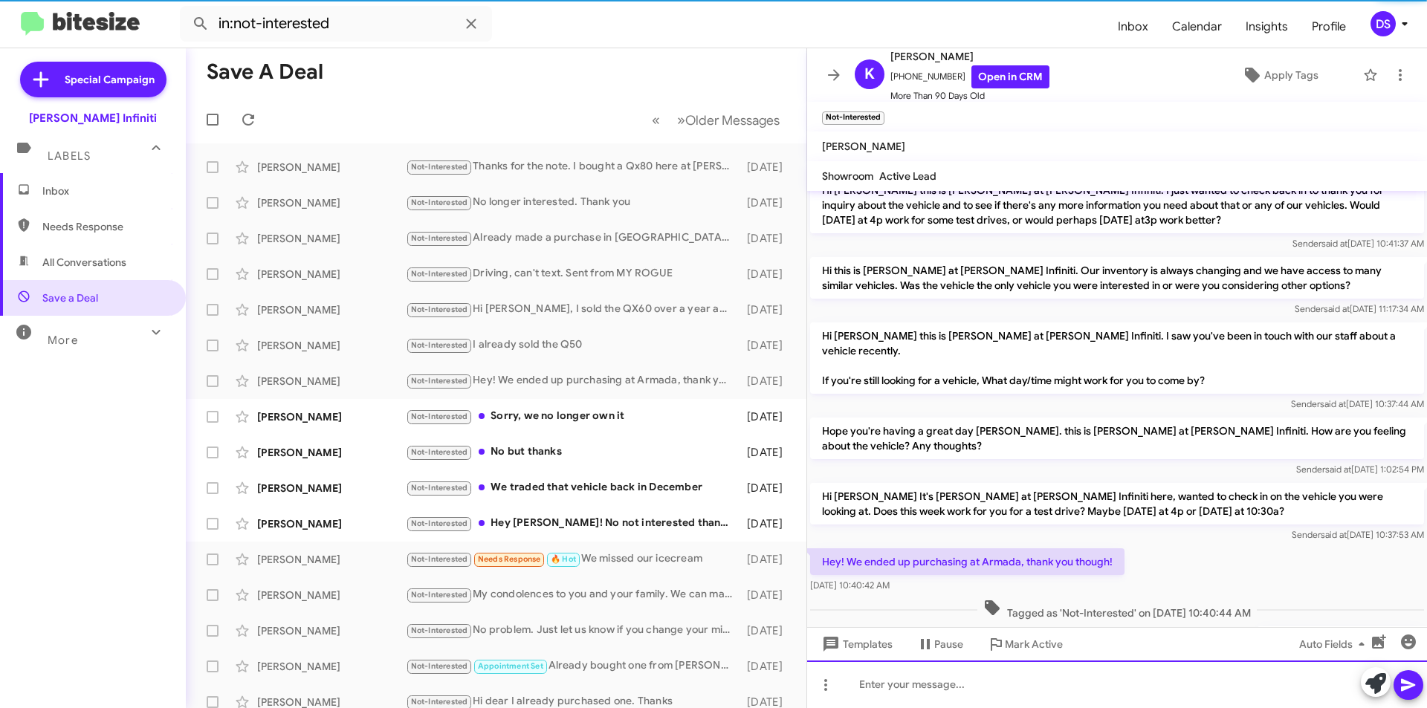
scroll to position [0, 0]
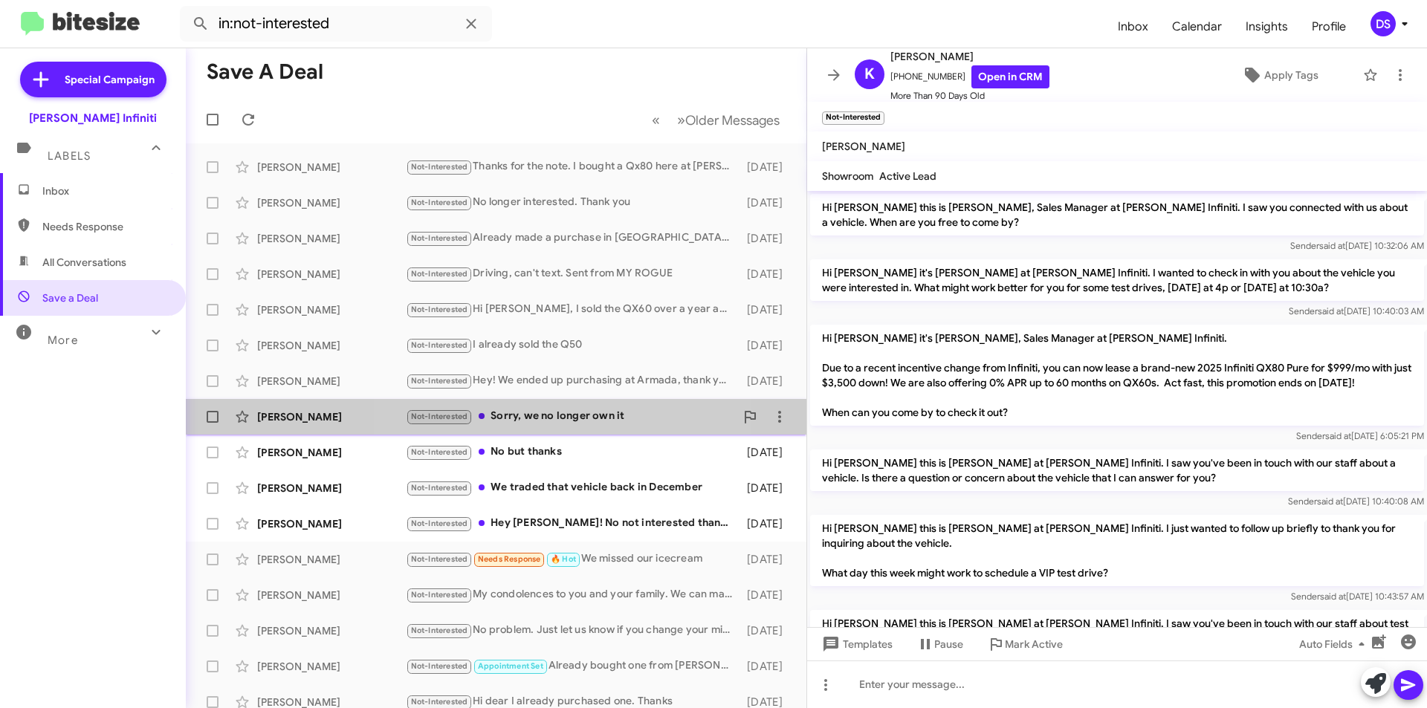
click at [511, 407] on div "[PERSON_NAME] Not-Interested Sorry, we no longer own it [DATE]" at bounding box center [496, 417] width 597 height 30
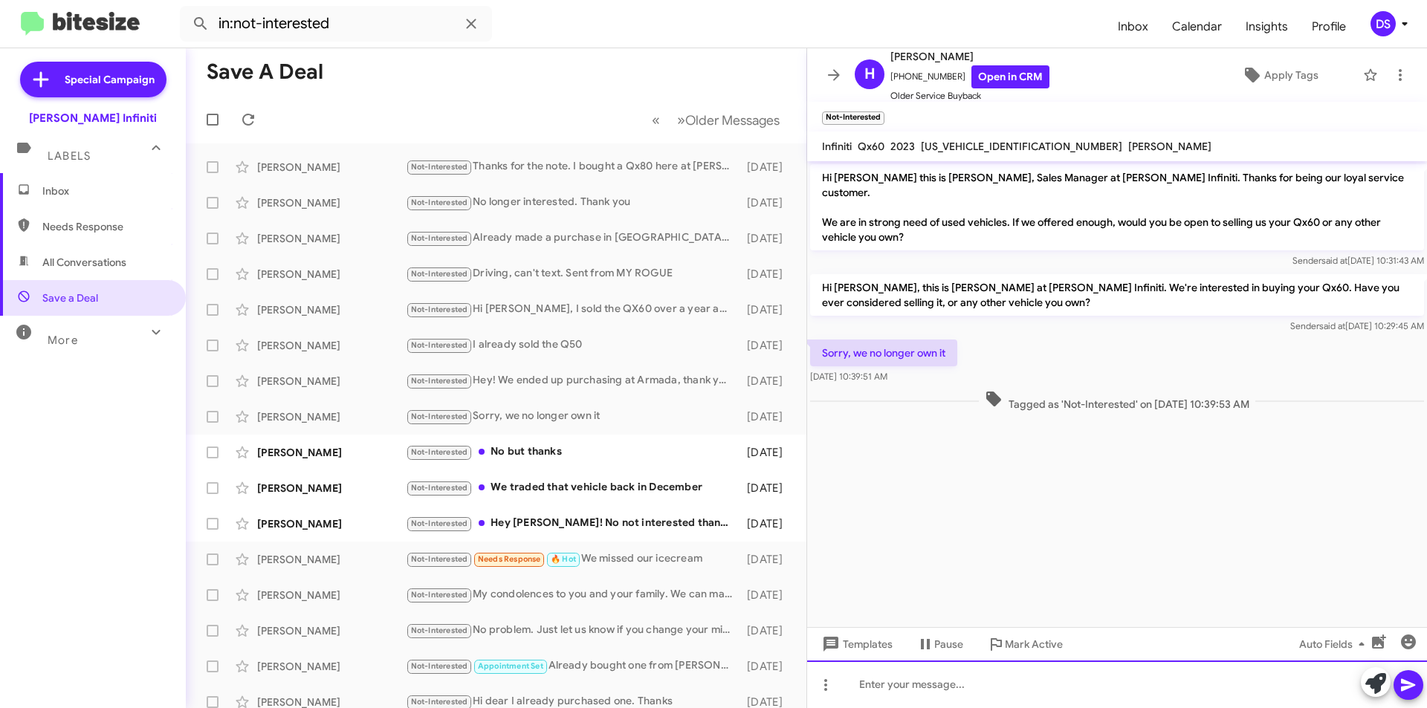
click at [907, 690] on div at bounding box center [1117, 685] width 620 height 48
click at [1407, 685] on icon at bounding box center [1408, 685] width 14 height 13
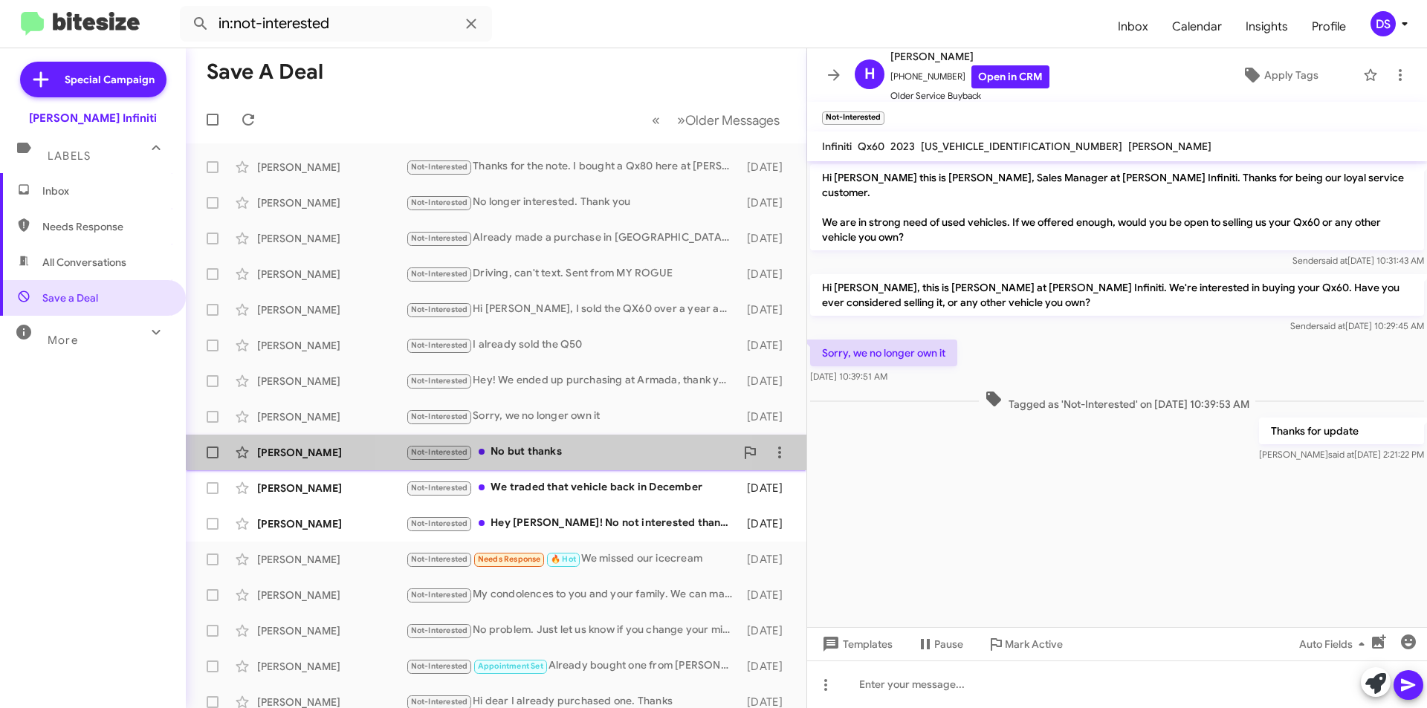
click at [572, 447] on div "Not-Interested No but thanks" at bounding box center [570, 452] width 329 height 17
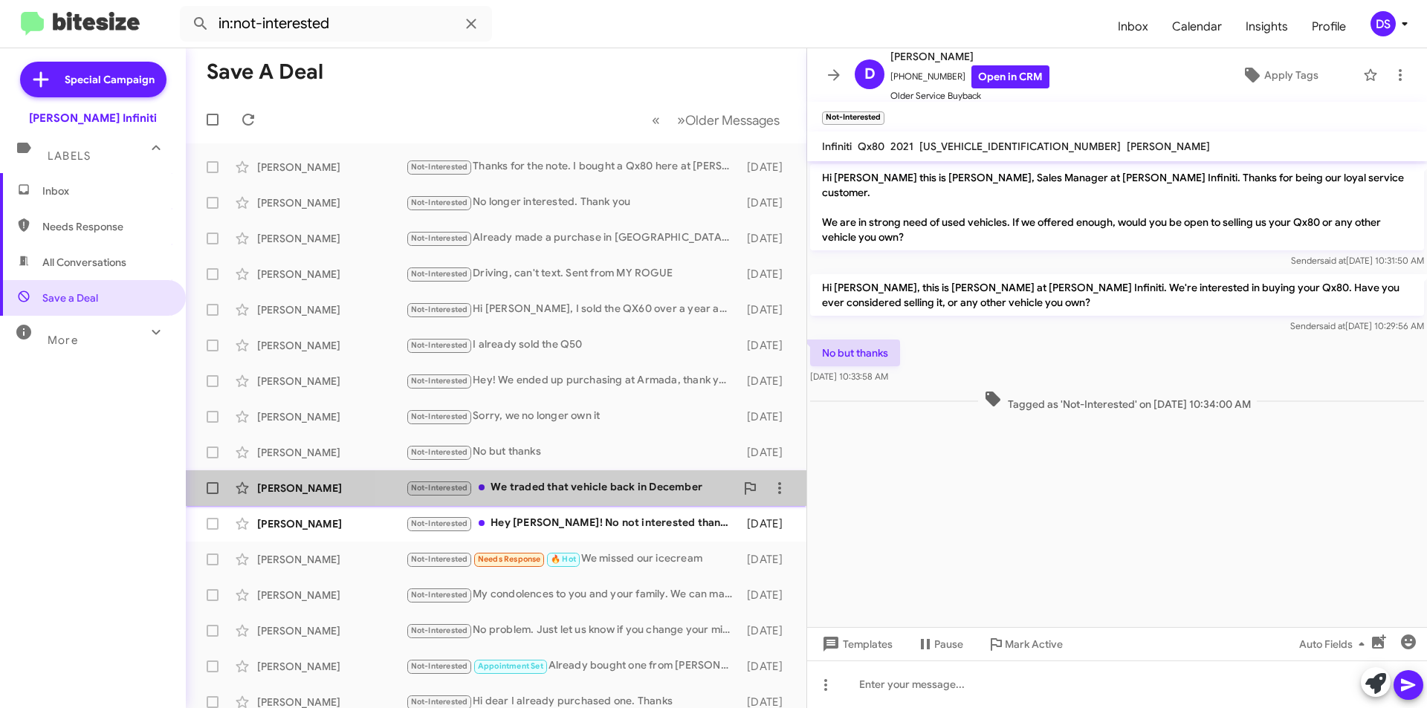
click at [587, 492] on div "Not-Interested We traded that vehicle back in December" at bounding box center [570, 487] width 329 height 17
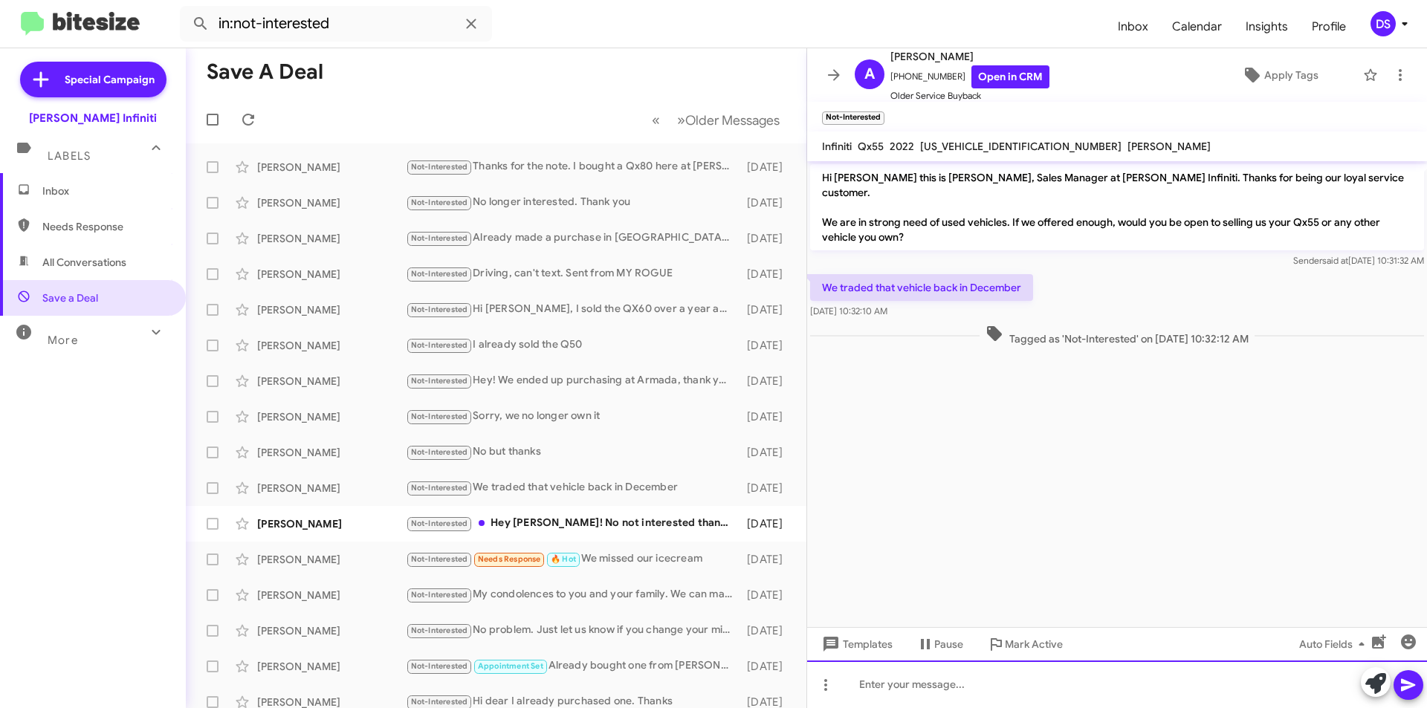
click at [921, 692] on div at bounding box center [1117, 685] width 620 height 48
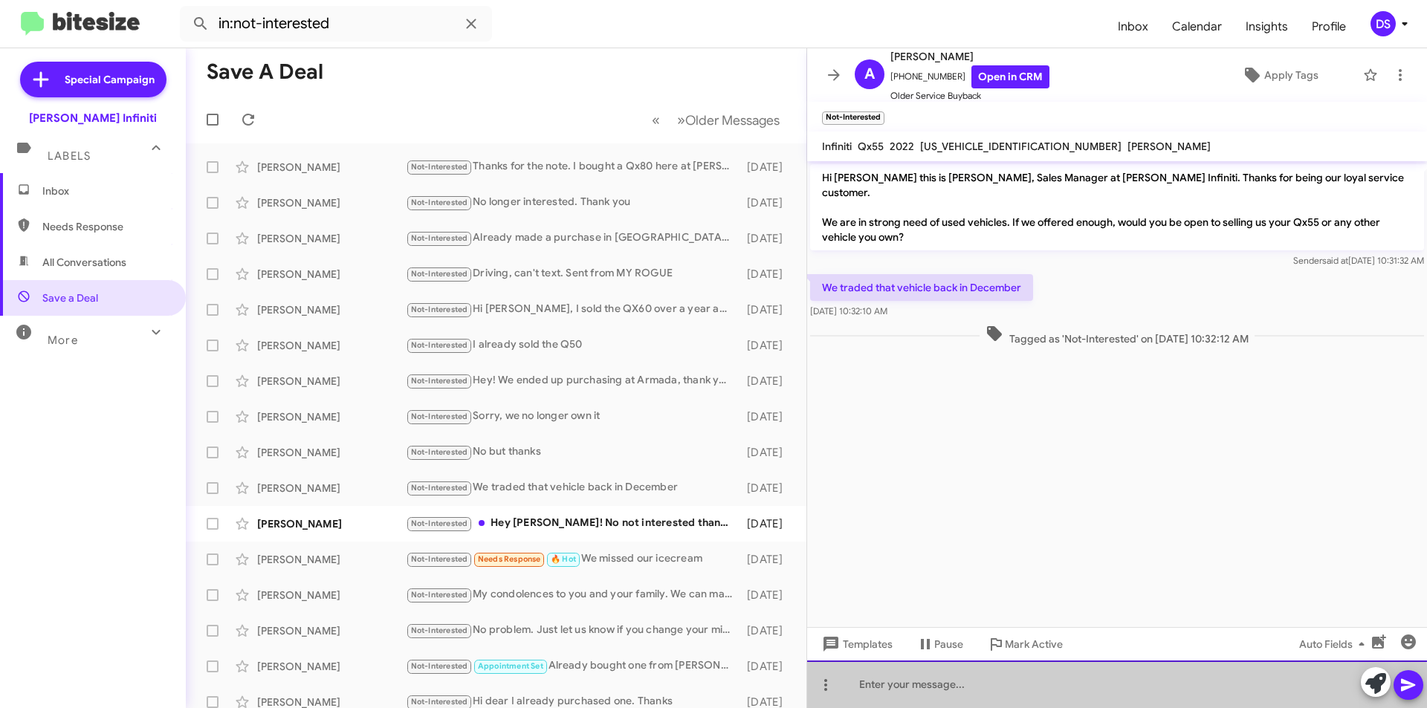
click at [921, 692] on div at bounding box center [1117, 685] width 620 height 48
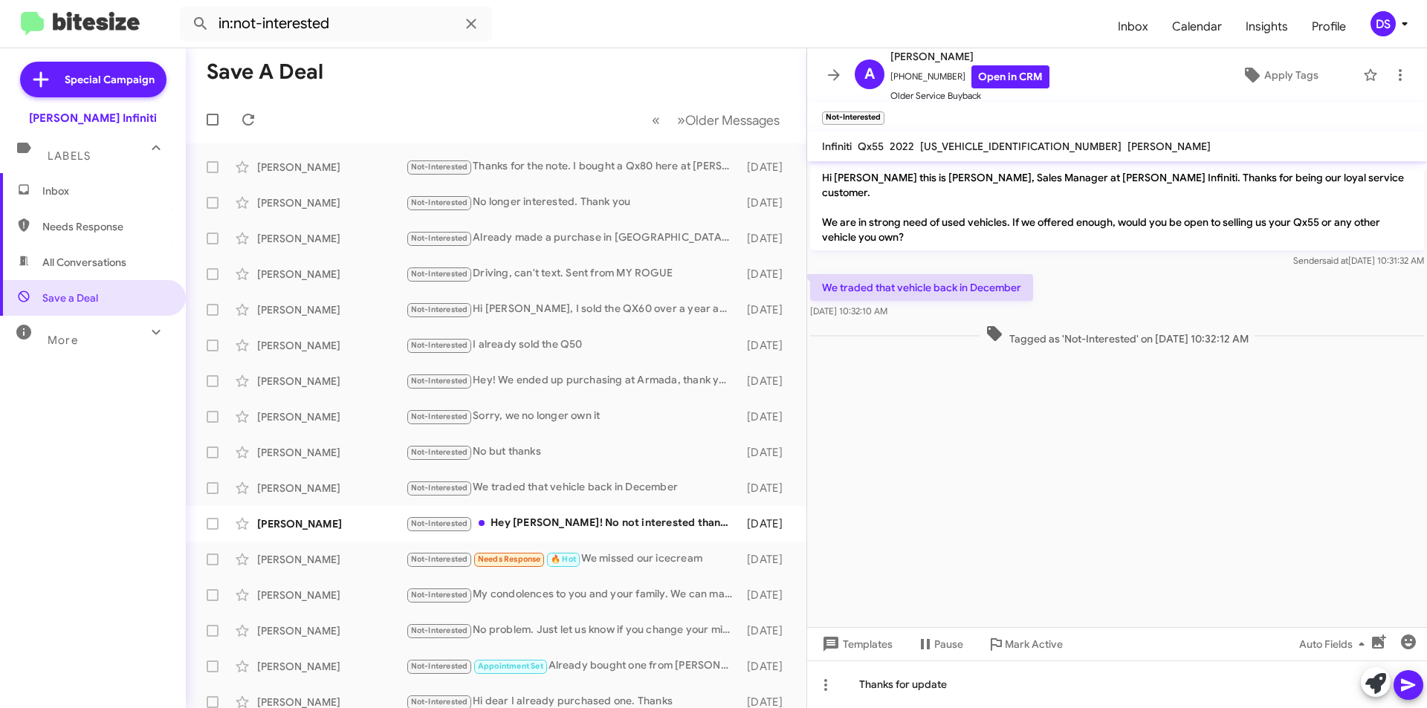
click at [1408, 687] on span at bounding box center [1409, 685] width 18 height 30
click at [1408, 687] on icon at bounding box center [1408, 685] width 14 height 13
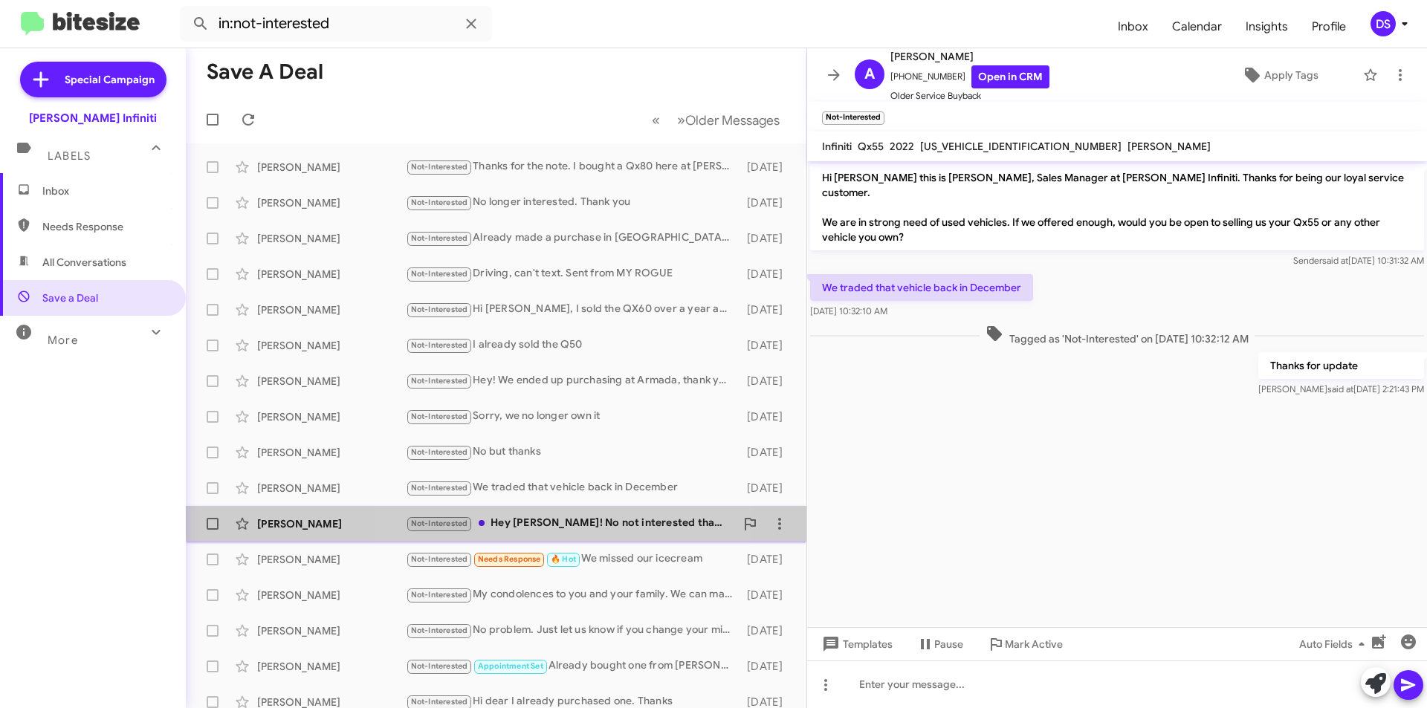
click at [519, 518] on div "Not-Interested Hey [PERSON_NAME]! No not interested thank you." at bounding box center [570, 523] width 329 height 17
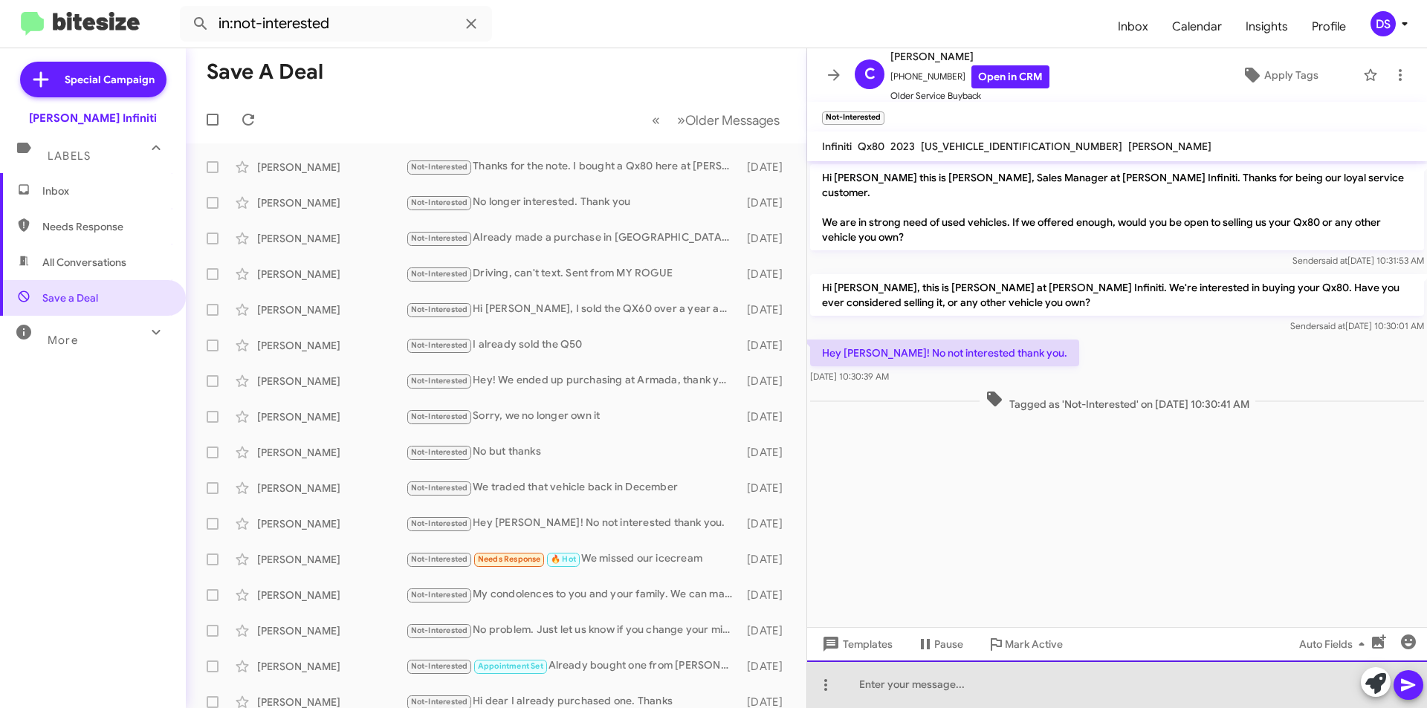
click at [890, 688] on div at bounding box center [1117, 685] width 620 height 48
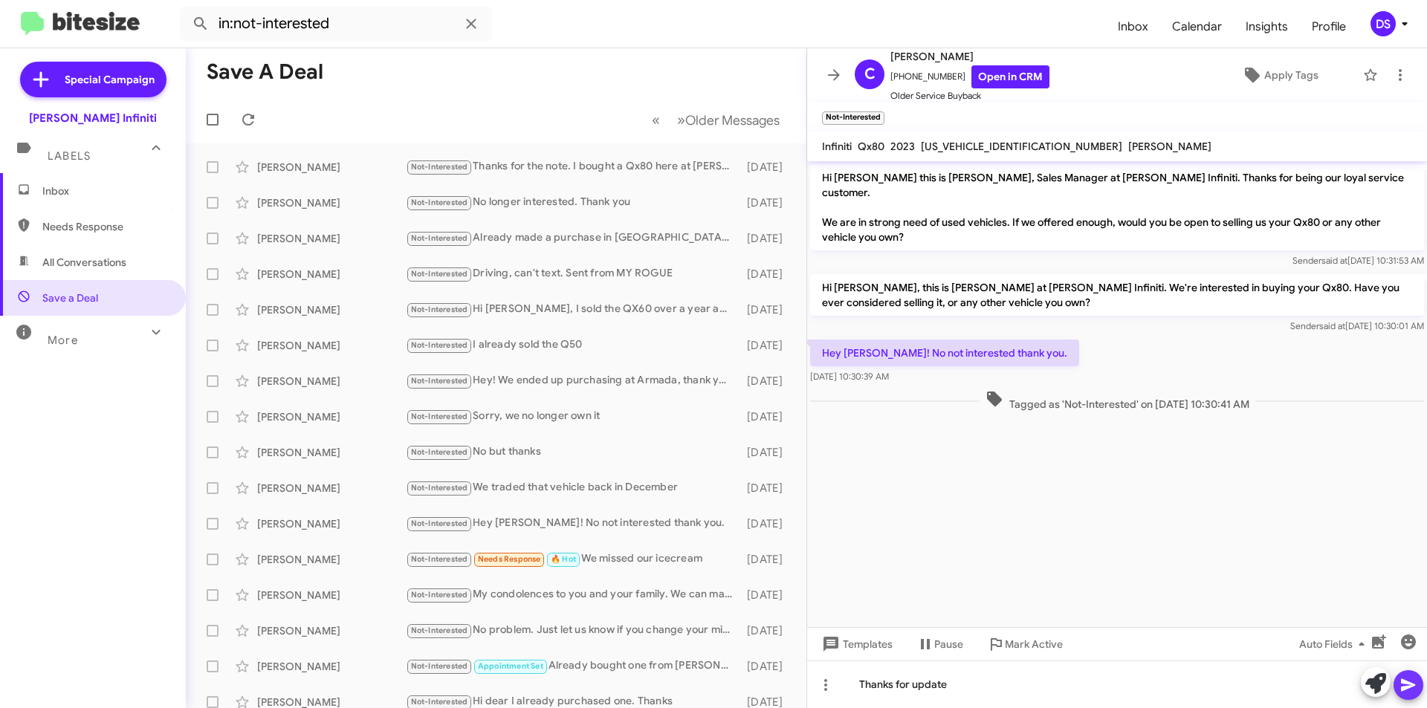
click at [1408, 682] on icon at bounding box center [1409, 685] width 18 height 18
click at [82, 265] on span "All Conversations" at bounding box center [84, 262] width 84 height 15
type input "in:all-conversations"
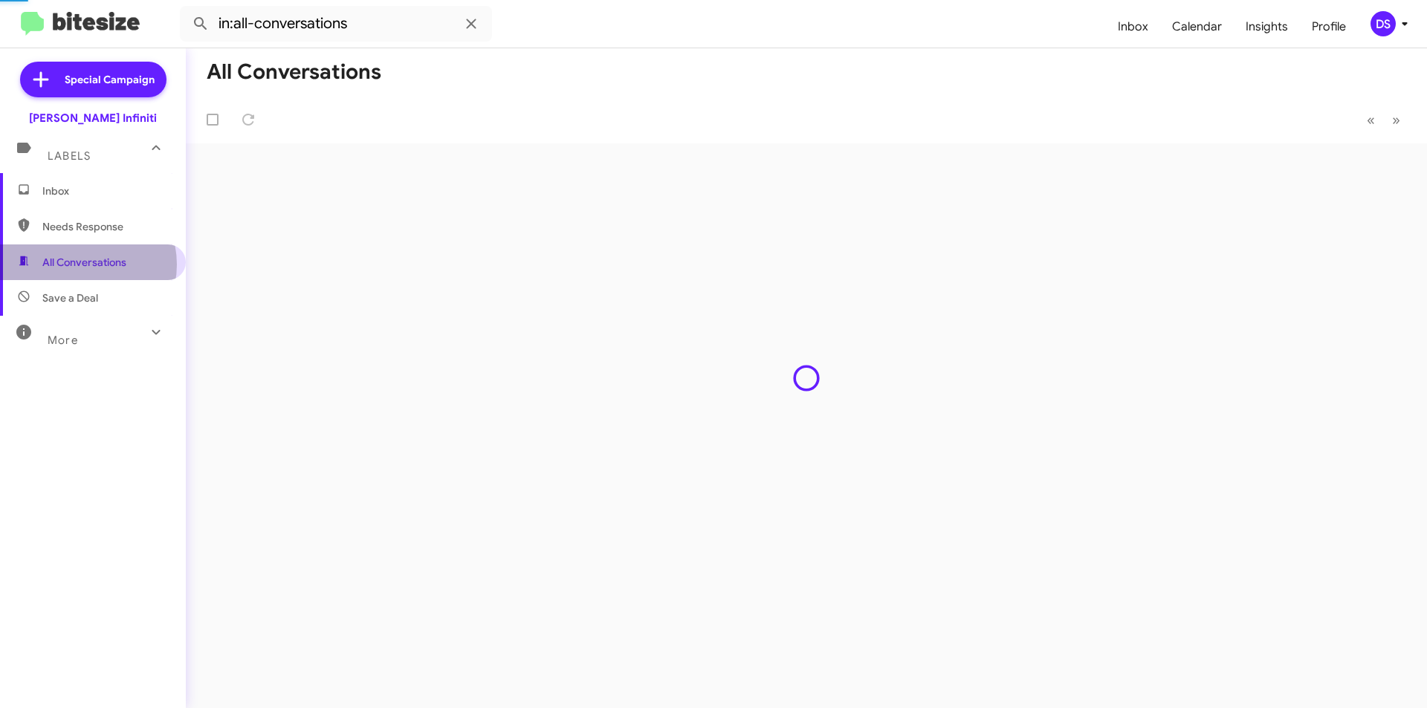
click at [82, 265] on span "All Conversations" at bounding box center [84, 262] width 84 height 15
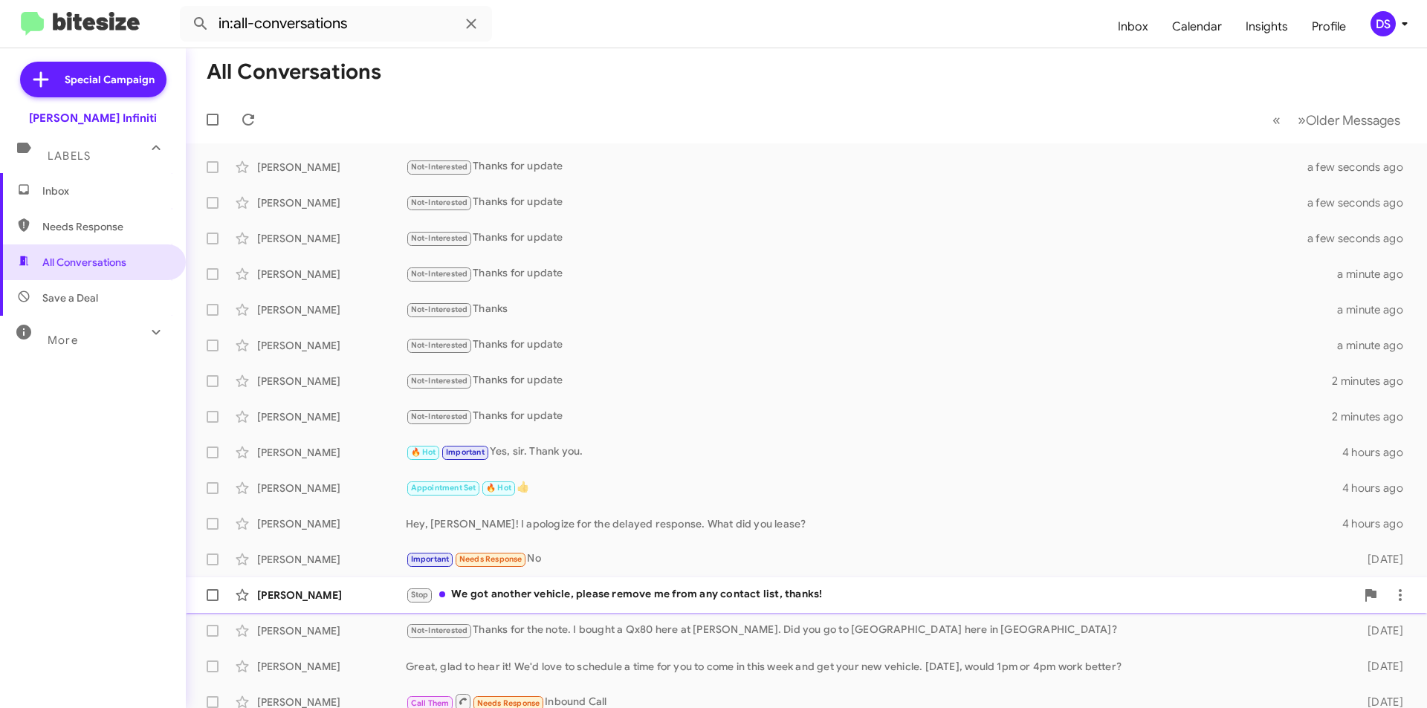
click at [476, 596] on div "Stop We got another vehicle, please remove me from any contact list, thanks!" at bounding box center [881, 594] width 950 height 17
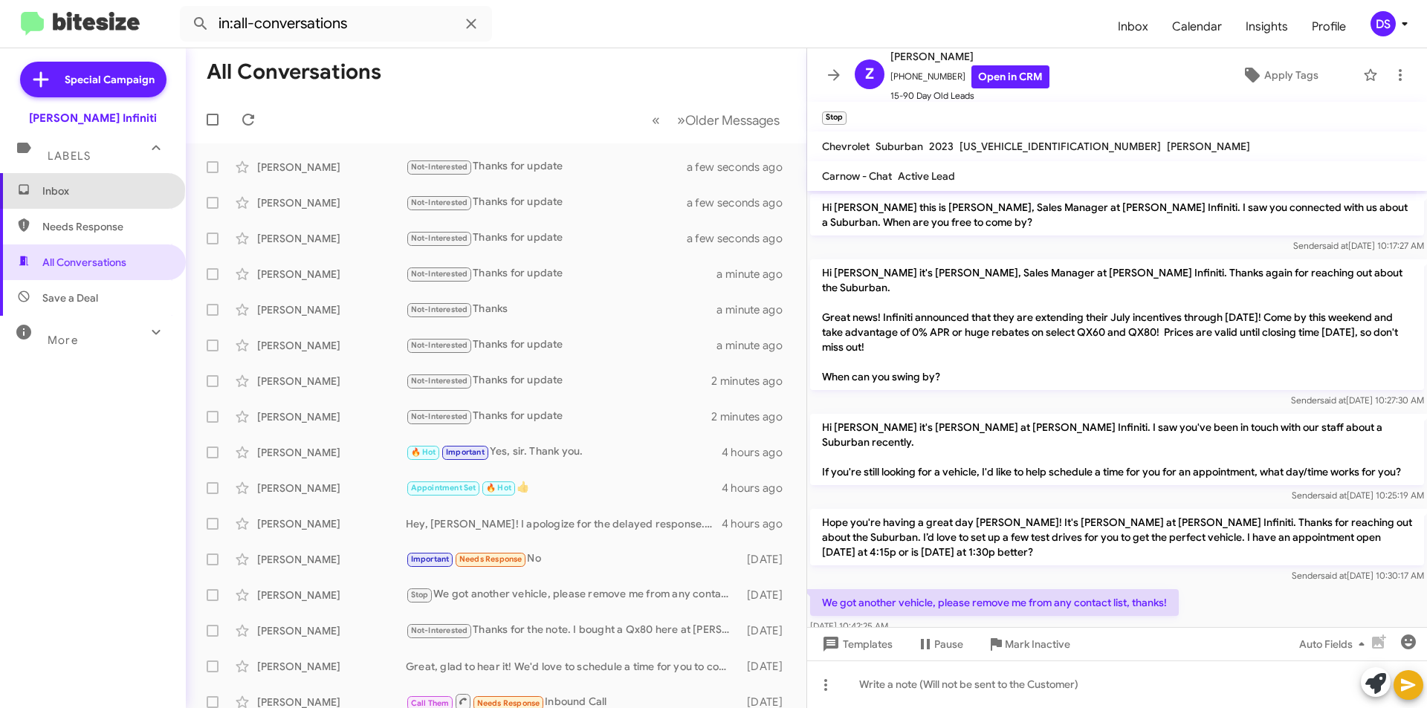
click at [91, 190] on span "Inbox" at bounding box center [105, 191] width 126 height 15
